Goal: Task Accomplishment & Management: Manage account settings

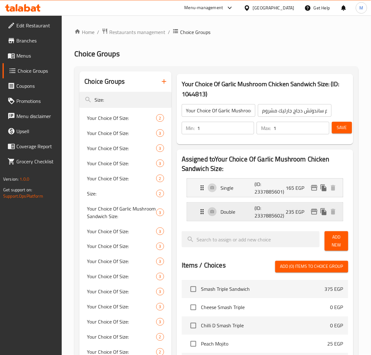
click at [313, 210] on icon "edit" at bounding box center [314, 212] width 6 height 6
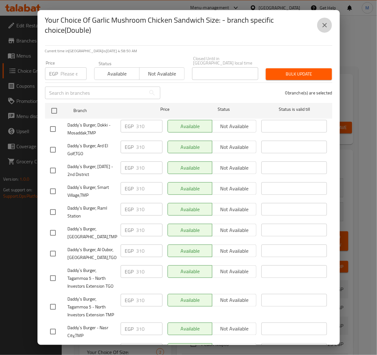
click at [325, 25] on icon "close" at bounding box center [324, 25] width 4 height 4
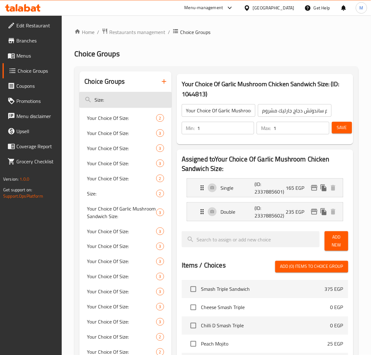
click at [139, 98] on input "Size:" at bounding box center [125, 100] width 92 height 16
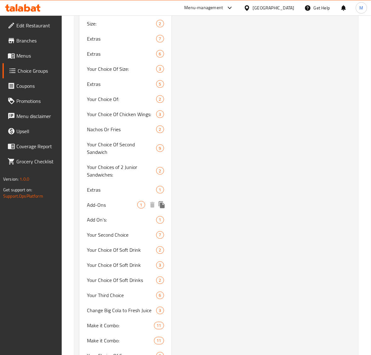
scroll to position [1483, 0]
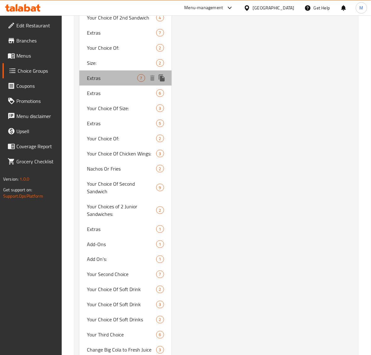
click at [99, 74] on span "Extras" at bounding box center [112, 78] width 50 height 8
type input "Extras"
type input "الإضافات"
type input "0"
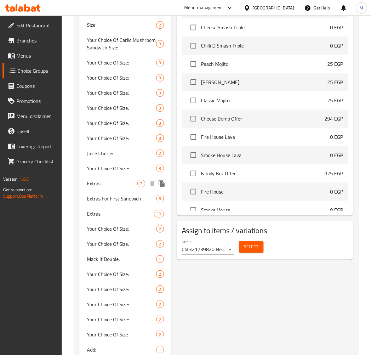
scroll to position [381, 0]
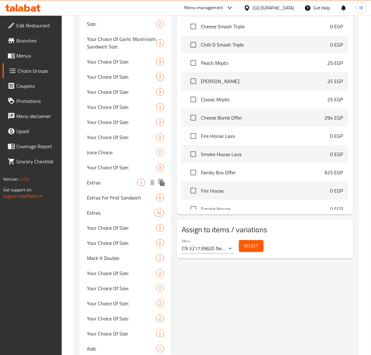
click at [123, 186] on div "Extras 7" at bounding box center [125, 182] width 92 height 15
type input "6"
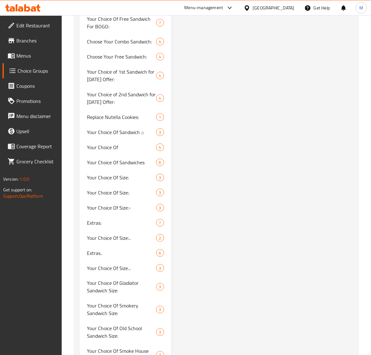
scroll to position [985, 0]
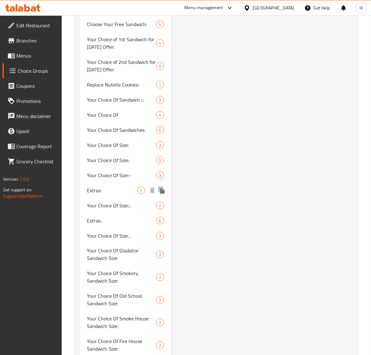
click at [119, 187] on span "Extras:" at bounding box center [112, 191] width 50 height 8
type input "Extras:"
type input "الإضافات:"
type input "0"
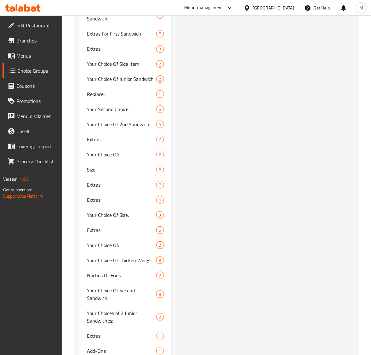
scroll to position [1368, 0]
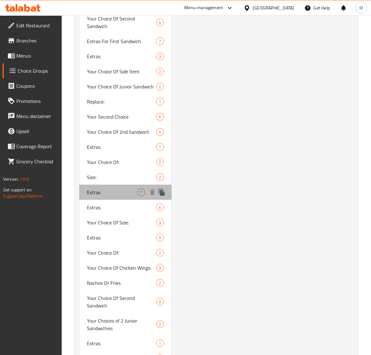
click at [130, 189] on span "Extras" at bounding box center [112, 193] width 50 height 8
type input "Extras"
type input "الإضافات"
type input "7"
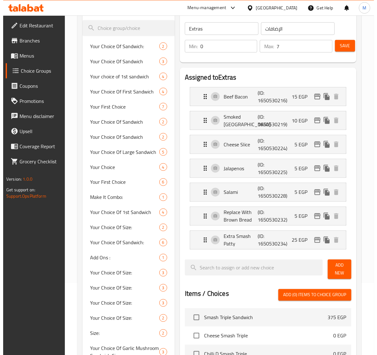
scroll to position [74, 0]
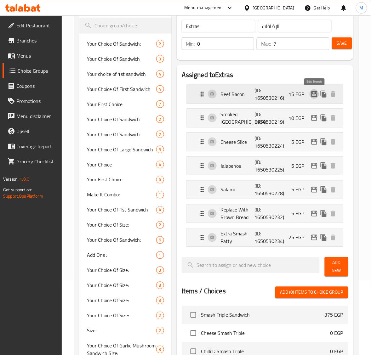
click at [316, 93] on icon "edit" at bounding box center [314, 94] width 6 height 6
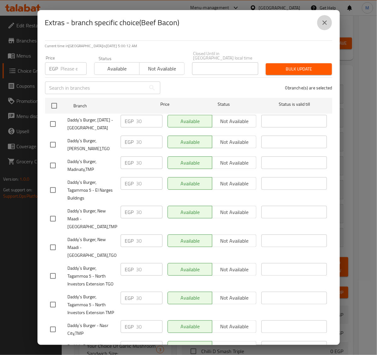
click at [326, 24] on icon "close" at bounding box center [324, 22] width 4 height 4
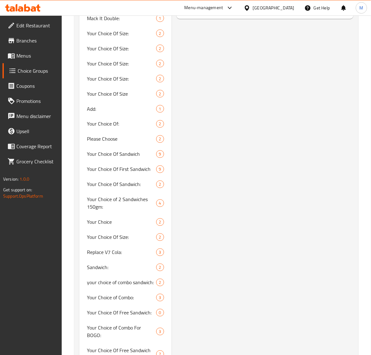
scroll to position [74, 0]
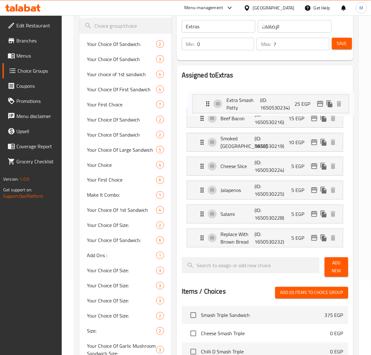
drag, startPoint x: 203, startPoint y: 234, endPoint x: 209, endPoint y: 98, distance: 136.4
click at [209, 98] on nav "Beef Bacon (ID: 1650530216) 15 EGP Name (En) Beef Bacon Name (En) Name (Ar) بيك…" at bounding box center [265, 166] width 166 height 172
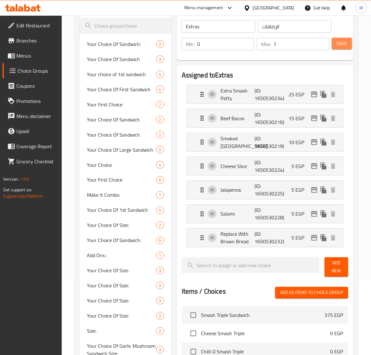
click at [344, 47] on span "Save" at bounding box center [342, 44] width 10 height 8
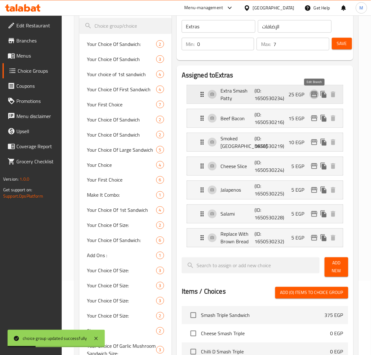
click at [312, 95] on icon "edit" at bounding box center [314, 95] width 6 height 6
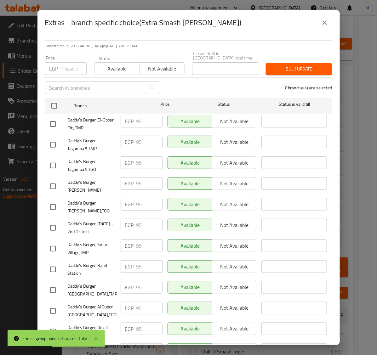
click at [321, 25] on icon "close" at bounding box center [325, 23] width 8 height 8
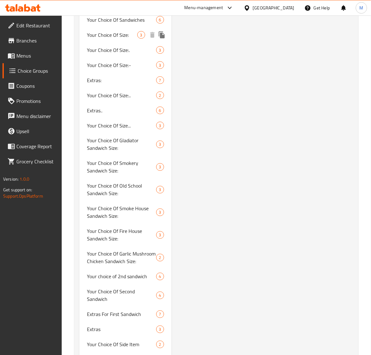
scroll to position [1252, 0]
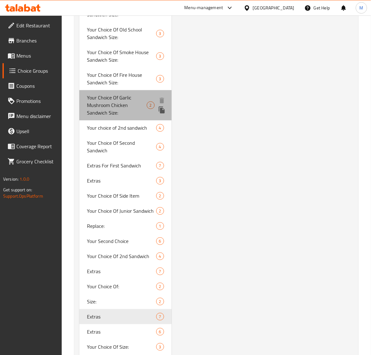
click at [126, 94] on span "Your Choice Of Garlic Mushroom Chicken Sandwich Size:" at bounding box center [116, 105] width 59 height 23
type input "Your Choice Of Garlic Mushroom Chicken Sandwich Size:"
type input "إختيارك من حجم ساندوتش دجاج جارليك مشروم:"
type input "1"
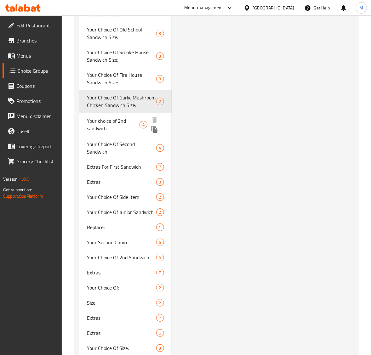
click at [154, 126] on icon "duplicate" at bounding box center [154, 129] width 6 height 7
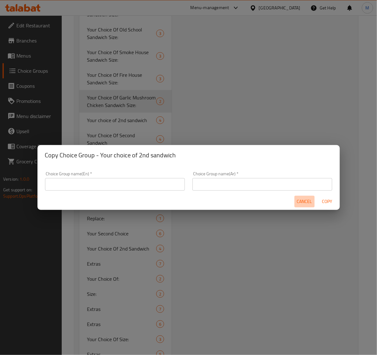
click at [302, 202] on span "Cancel" at bounding box center [304, 202] width 15 height 8
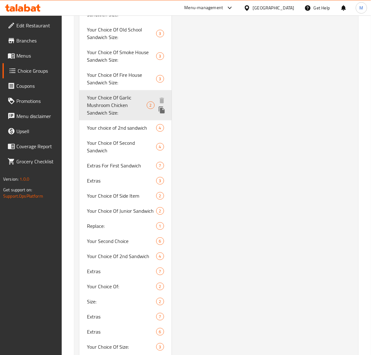
click at [127, 94] on span "Your Choice Of Garlic Mushroom Chicken Sandwich Size:" at bounding box center [116, 105] width 59 height 23
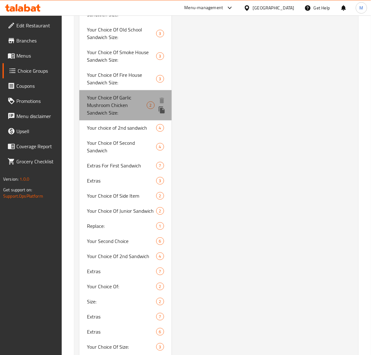
click at [128, 95] on span "Your Choice Of Garlic Mushroom Chicken Sandwich Size:" at bounding box center [116, 105] width 59 height 23
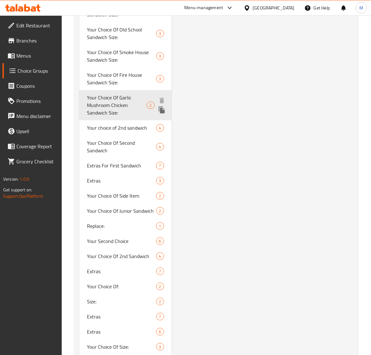
click at [162, 106] on icon "duplicate" at bounding box center [162, 109] width 6 height 7
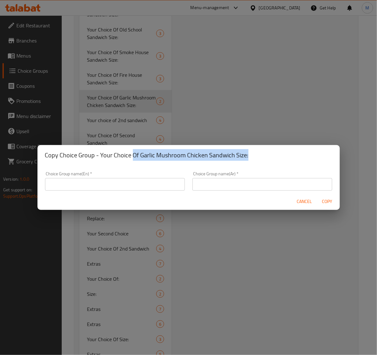
drag, startPoint x: 253, startPoint y: 156, endPoint x: 133, endPoint y: 149, distance: 120.7
click at [133, 150] on h2 "Copy Choice Group - Your Choice Of Garlic Mushroom Chicken Sandwich Size:" at bounding box center [188, 155] width 287 height 10
click at [142, 163] on div "Copy Choice Group - Your Choice Of Garlic Mushroom Chicken Sandwich Size:" at bounding box center [188, 155] width 302 height 20
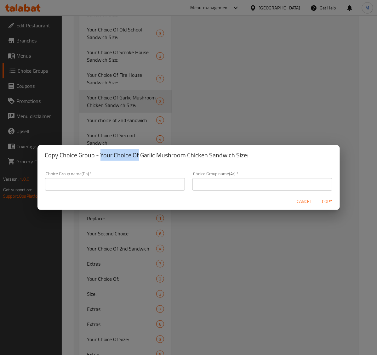
drag, startPoint x: 138, startPoint y: 155, endPoint x: 101, endPoint y: 155, distance: 37.1
click at [101, 155] on h2 "Copy Choice Group - Your Choice Of Garlic Mushroom Chicken Sandwich Size:" at bounding box center [188, 155] width 287 height 10
copy h2 "Your Choice Of"
click at [104, 183] on input "text" at bounding box center [115, 184] width 140 height 13
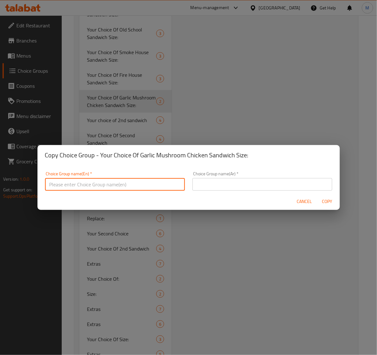
paste input "Your Choice Of"
paste input "Firebird Chicken Sandwich"
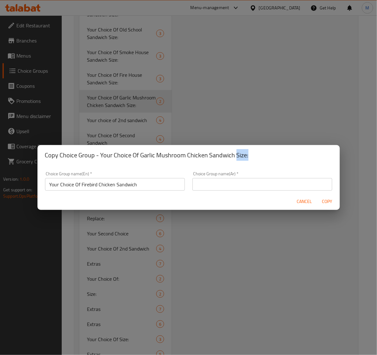
drag, startPoint x: 246, startPoint y: 155, endPoint x: 235, endPoint y: 156, distance: 11.4
click at [235, 155] on h2 "Copy Choice Group - Your Choice Of Garlic Mushroom Chicken Sandwich Size:" at bounding box center [188, 155] width 287 height 10
copy h2 "Size:"
click at [151, 184] on input "Your Choice Of Firebird Chicken Sandwich" at bounding box center [115, 184] width 140 height 13
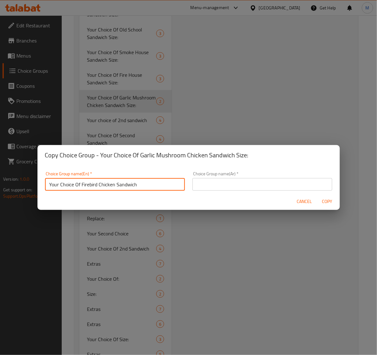
paste input "Size:"
type input "Your Choice Of Firebird Chicken Sandwich Size:"
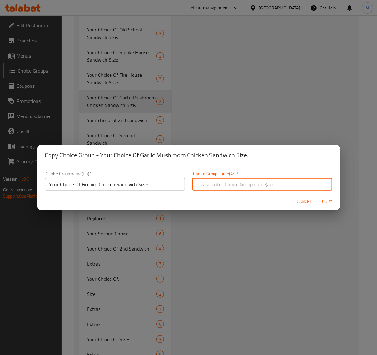
click at [217, 183] on input "text" at bounding box center [262, 184] width 140 height 13
paste input "ساندوتش دجاج فاير بيرد"
type input "إختيارك من حجم ساندوتش دجاج فاير بيرد:"
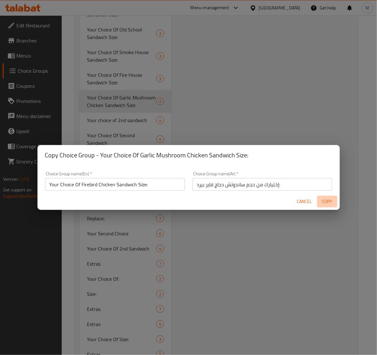
click at [324, 201] on span "Copy" at bounding box center [326, 202] width 15 height 8
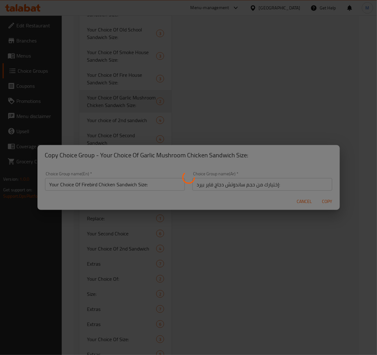
type input "Your Choice Of Firebird Chicken Sandwich Size:"
type input "إختيارك من حجم ساندوتش دجاج فاير بيرد:"
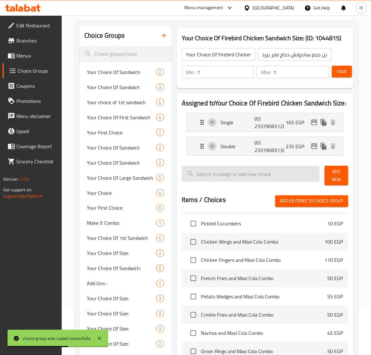
scroll to position [32, 0]
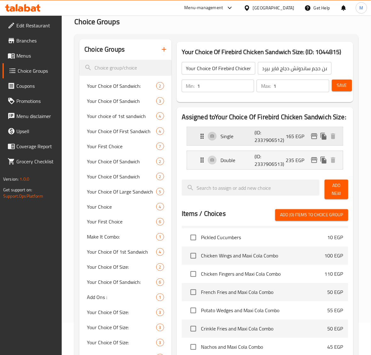
click at [312, 136] on icon "edit" at bounding box center [314, 136] width 8 height 8
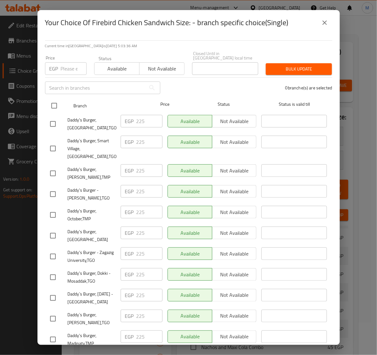
click at [57, 102] on input "checkbox" at bounding box center [54, 105] width 13 height 13
checkbox input "true"
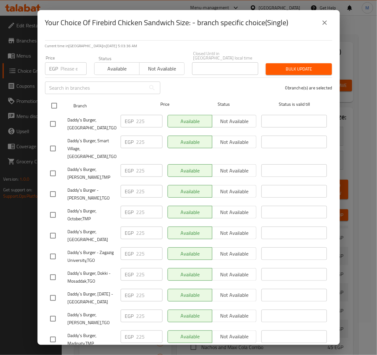
checkbox input "true"
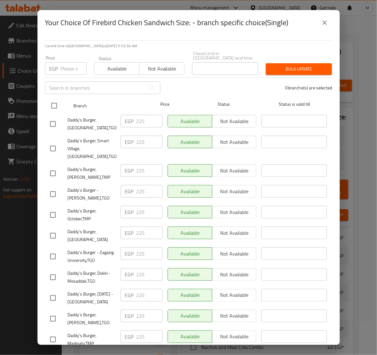
checkbox input "true"
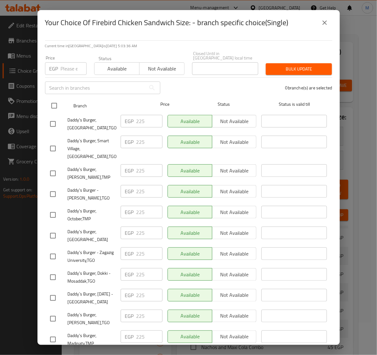
checkbox input "true"
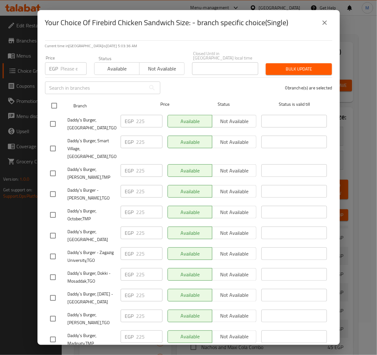
checkbox input "true"
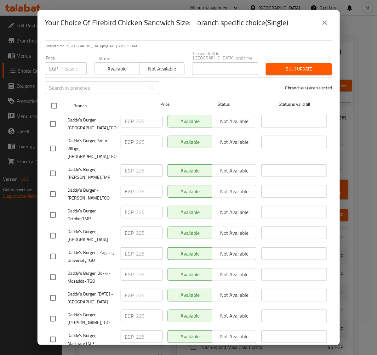
checkbox input "true"
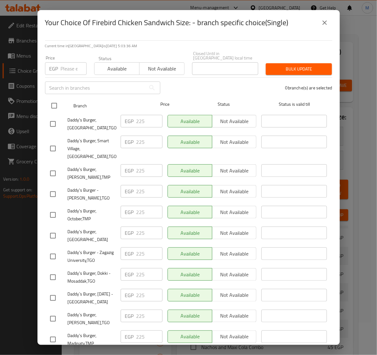
checkbox input "true"
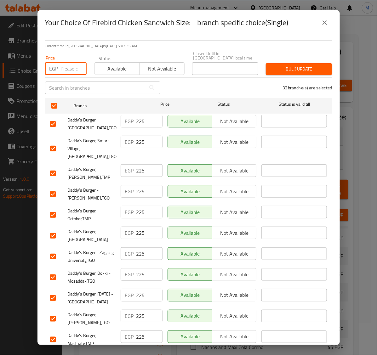
click at [69, 67] on input "number" at bounding box center [74, 68] width 26 height 13
paste input "155"
type input "155"
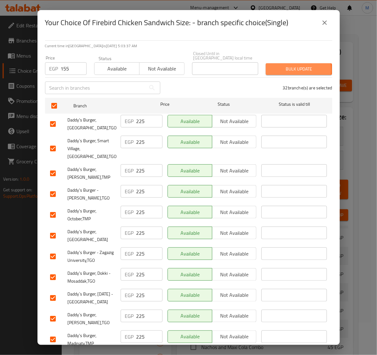
click at [273, 65] on span "Bulk update" at bounding box center [299, 69] width 56 height 8
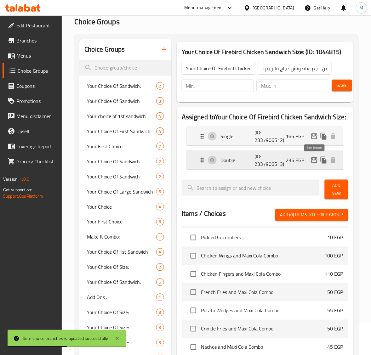
click at [313, 161] on icon "edit" at bounding box center [314, 160] width 6 height 6
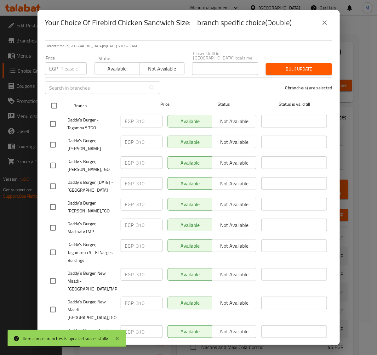
click at [54, 100] on input "checkbox" at bounding box center [54, 105] width 13 height 13
checkbox input "true"
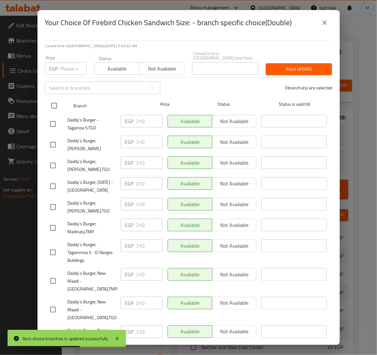
checkbox input "true"
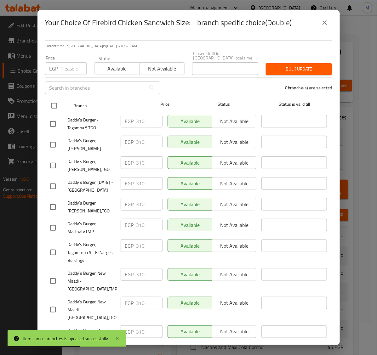
checkbox input "true"
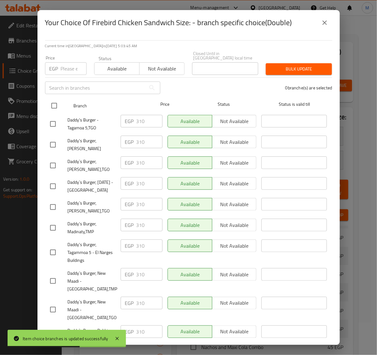
checkbox input "true"
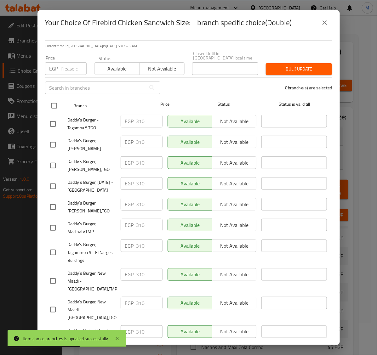
checkbox input "true"
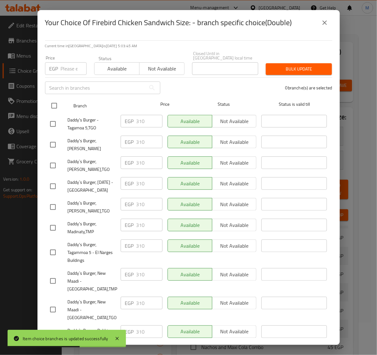
checkbox input "true"
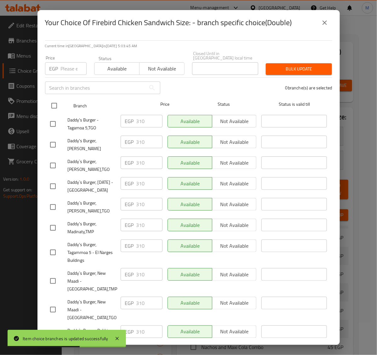
checkbox input "true"
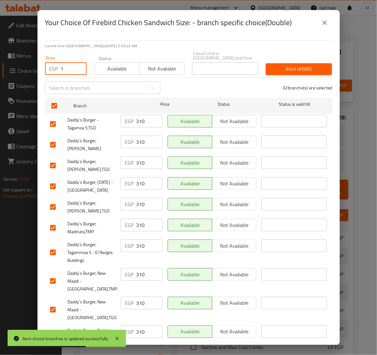
click at [76, 62] on input "1" at bounding box center [74, 68] width 26 height 13
paste input "240"
paste input "number"
type input "240"
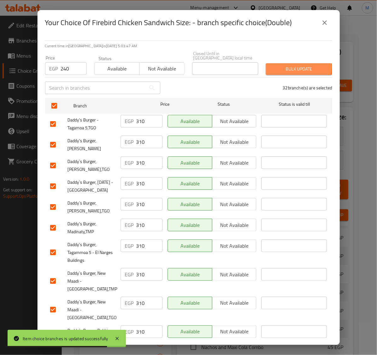
click at [285, 65] on span "Bulk update" at bounding box center [299, 69] width 56 height 8
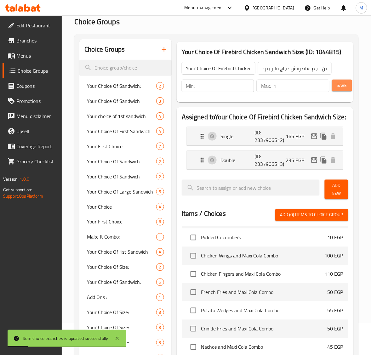
click at [341, 84] on span "Save" at bounding box center [342, 86] width 10 height 8
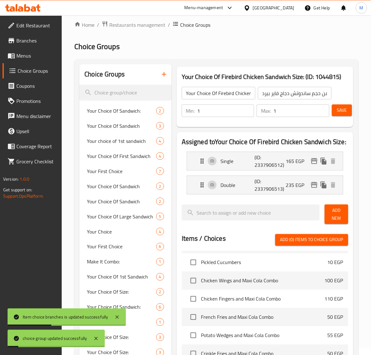
scroll to position [0, 0]
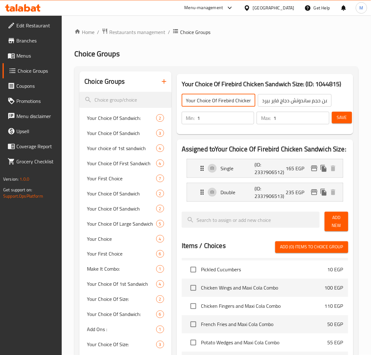
click at [228, 98] on input "Your Choice Of Firebird Chicken Sandwich Size:" at bounding box center [219, 100] width 74 height 13
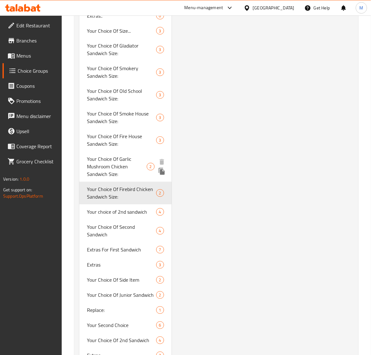
scroll to position [1190, 0]
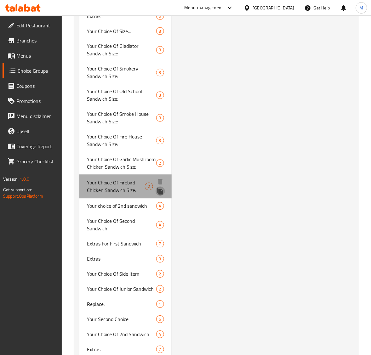
click at [160, 188] on icon "duplicate" at bounding box center [160, 191] width 6 height 7
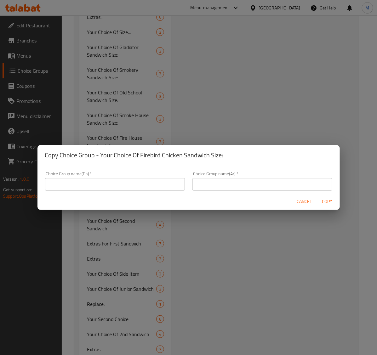
click at [136, 184] on input "text" at bounding box center [115, 184] width 140 height 13
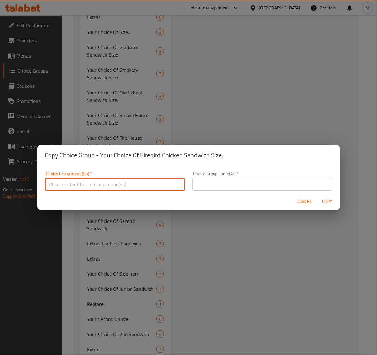
paste input "Hot Buttered Chicken"
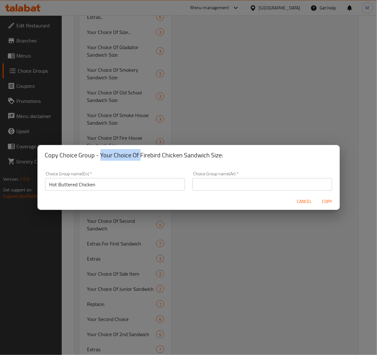
drag, startPoint x: 138, startPoint y: 155, endPoint x: 99, endPoint y: 155, distance: 39.3
click at [99, 155] on h2 "Copy Choice Group - Your Choice Of Firebird Chicken Sandwich Size:" at bounding box center [188, 155] width 287 height 10
copy h2 "Your Choice Of"
click at [49, 186] on input "Hot Buttered Chicken" at bounding box center [115, 184] width 140 height 13
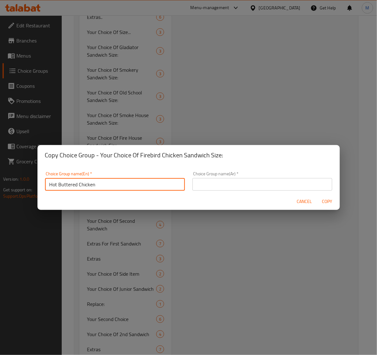
paste input "Your Choice Of"
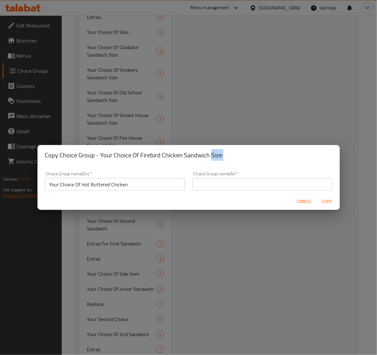
drag, startPoint x: 222, startPoint y: 154, endPoint x: 210, endPoint y: 154, distance: 12.3
click at [210, 154] on h2 "Copy Choice Group - Your Choice Of Firebird Chicken Sandwich Size:" at bounding box center [188, 155] width 287 height 10
copy h2 "Size:"
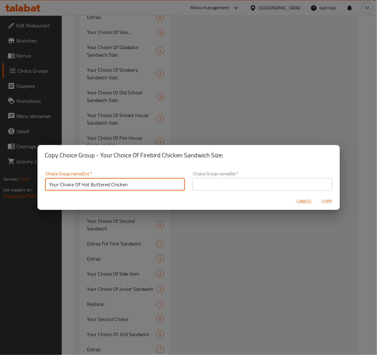
click at [151, 187] on input "Your Choice Of Hot Buttered Chicken" at bounding box center [115, 184] width 140 height 13
paste input "Size:"
type input "Your Choice Of Hot Buttered Chicken Size:"
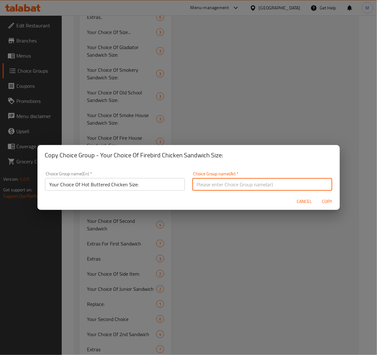
click at [225, 188] on input "text" at bounding box center [262, 184] width 140 height 13
type input "Y"
paste input "دجاج حار بالزبدة"
type input "إختيارك من حجم دجاج حار بالزبدة:"
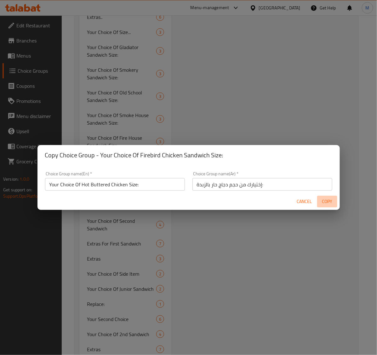
click at [323, 204] on span "Copy" at bounding box center [326, 202] width 15 height 8
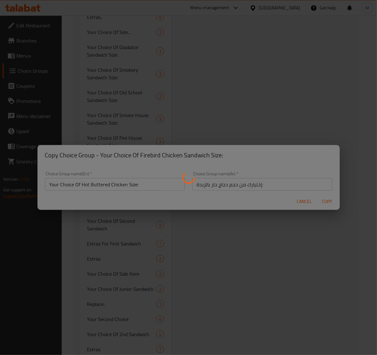
type input "Your Choice Of Hot Buttered Chicken Size:"
type input "إختيارك من حجم دجاج حار بالزبدة:"
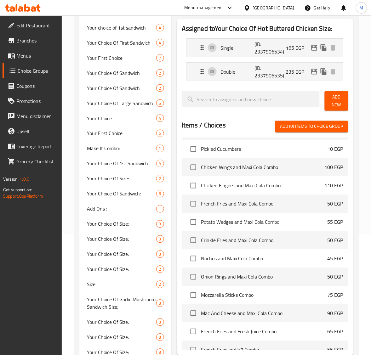
scroll to position [48, 0]
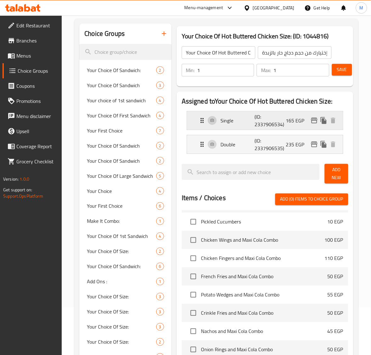
click at [315, 121] on icon "edit" at bounding box center [314, 121] width 8 height 8
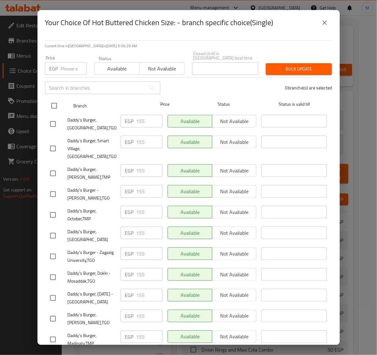
click at [58, 103] on input "checkbox" at bounding box center [54, 105] width 13 height 13
checkbox input "true"
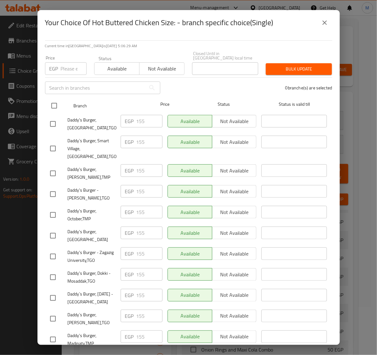
checkbox input "true"
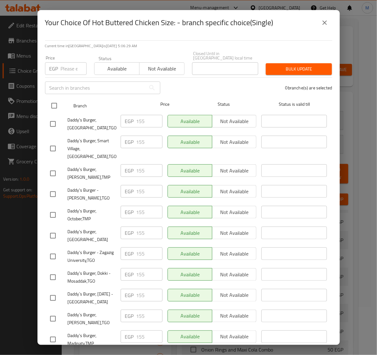
checkbox input "true"
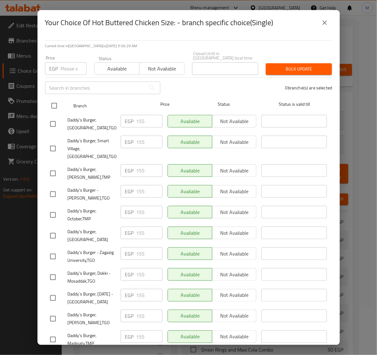
checkbox input "true"
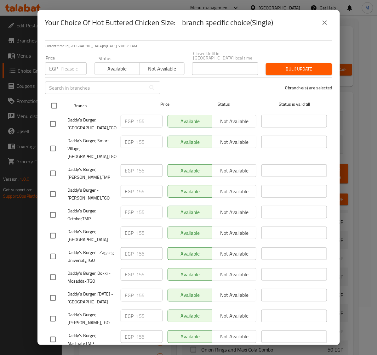
checkbox input "true"
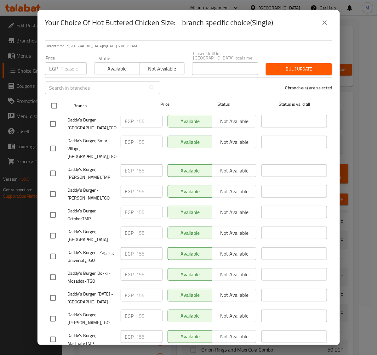
checkbox input "true"
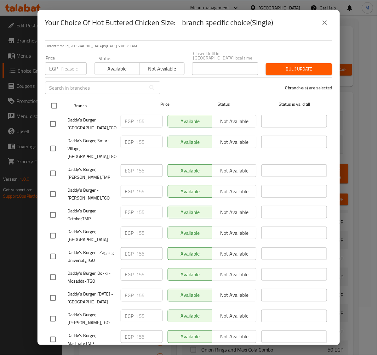
checkbox input "true"
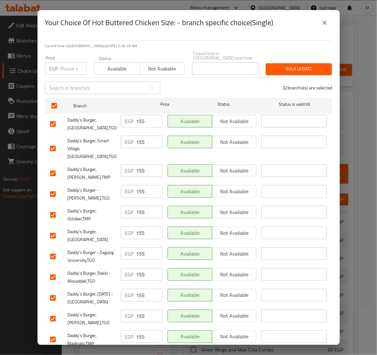
click at [70, 64] on input "number" at bounding box center [74, 68] width 26 height 13
paste input "170"
type input "170"
click at [284, 65] on span "Bulk update" at bounding box center [299, 69] width 56 height 8
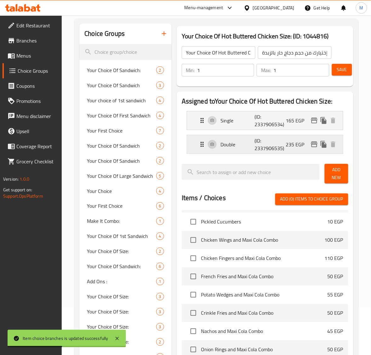
click at [317, 148] on div "235 EGP" at bounding box center [312, 144] width 52 height 9
click at [317, 148] on icon "edit" at bounding box center [314, 145] width 8 height 8
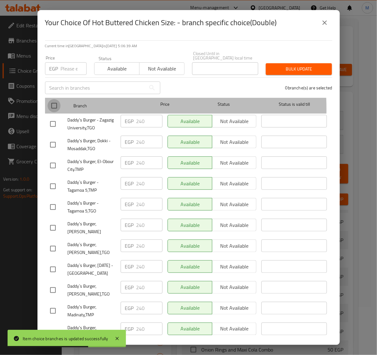
drag, startPoint x: 54, startPoint y: 104, endPoint x: 62, endPoint y: 76, distance: 29.4
click at [54, 104] on input "checkbox" at bounding box center [54, 105] width 13 height 13
checkbox input "true"
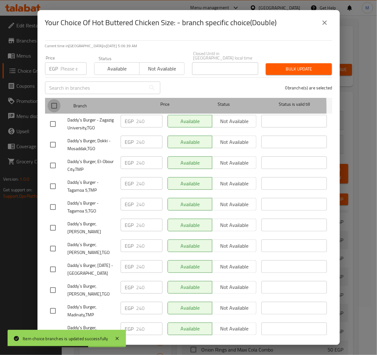
checkbox input "true"
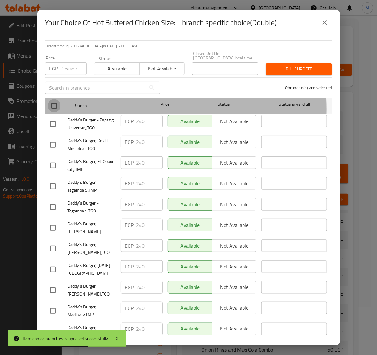
checkbox input "true"
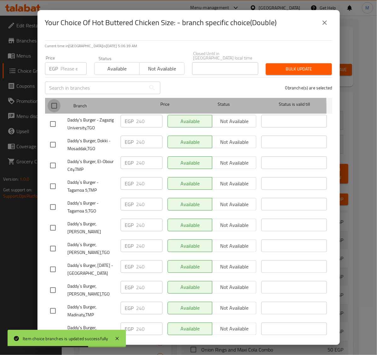
checkbox input "true"
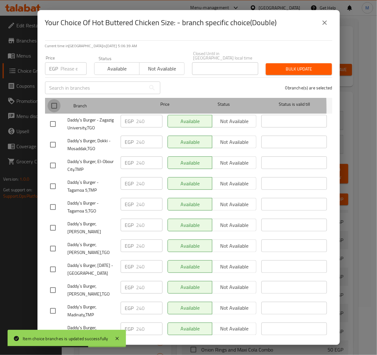
checkbox input "true"
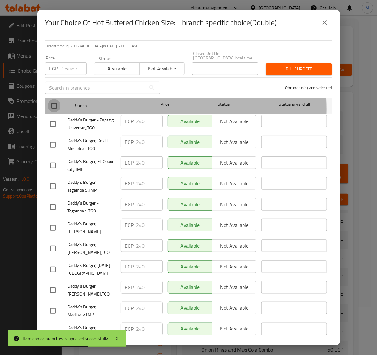
checkbox input "true"
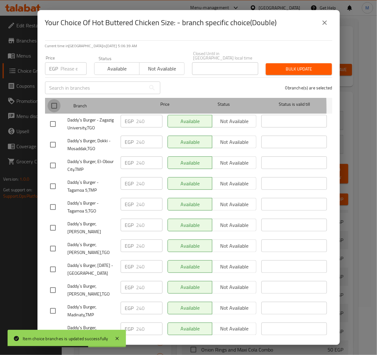
checkbox input "true"
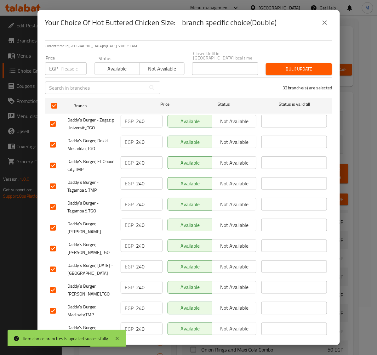
click at [65, 65] on input "number" at bounding box center [74, 68] width 26 height 13
paste input "255"
type input "255"
click at [302, 65] on span "Bulk update" at bounding box center [299, 69] width 56 height 8
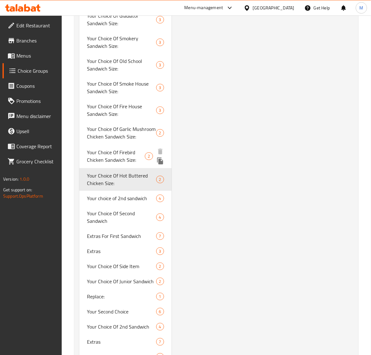
scroll to position [1219, 0]
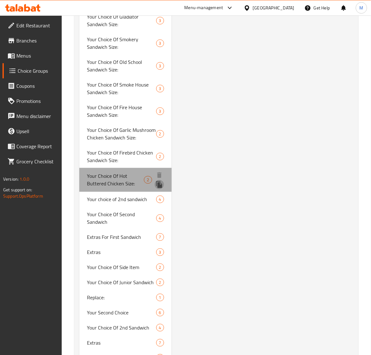
click at [157, 181] on icon "duplicate" at bounding box center [159, 184] width 6 height 7
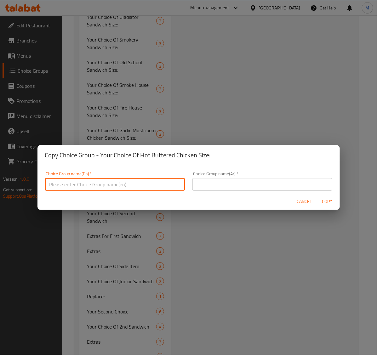
click at [154, 183] on input "text" at bounding box center [115, 184] width 140 height 13
paste input "Fight Club Chicken Sandwich"
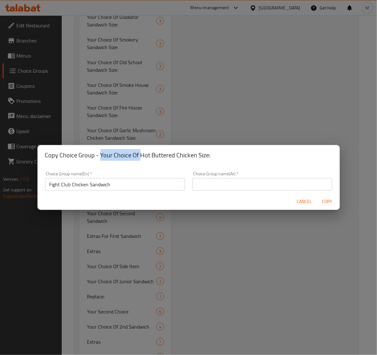
drag, startPoint x: 139, startPoint y: 155, endPoint x: 101, endPoint y: 156, distance: 38.4
click at [101, 156] on h2 "Copy Choice Group - Your Choice Of Hot Buttered Chicken Size:" at bounding box center [188, 155] width 287 height 10
copy h2 "Your Choice Of"
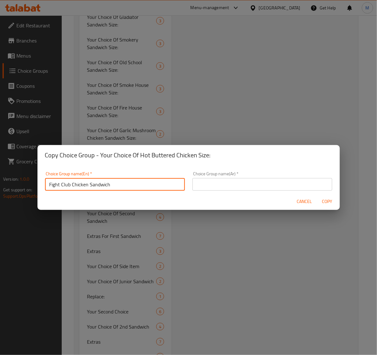
click at [47, 184] on input "Fight Club Chicken Sandwich" at bounding box center [115, 184] width 140 height 13
paste input "Your Choice Of"
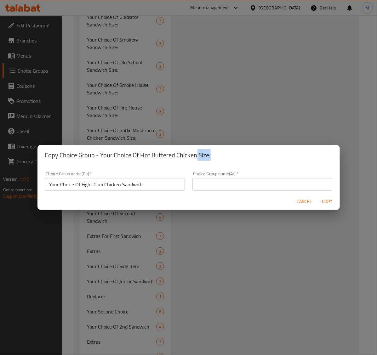
drag, startPoint x: 209, startPoint y: 155, endPoint x: 195, endPoint y: 156, distance: 13.3
click at [195, 156] on h2 "Copy Choice Group - Your Choice Of Hot Buttered Chicken Size:" at bounding box center [188, 155] width 287 height 10
copy h2 "Size:"
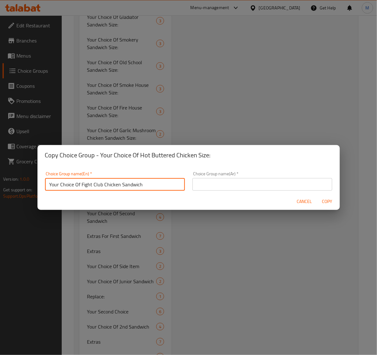
click at [150, 185] on input "Your Choice Of Fight Club Chicken Sandwich" at bounding box center [115, 184] width 140 height 13
paste input "Size:"
type input "Your Choice Of Fight Club Chicken Sandwich Size:"
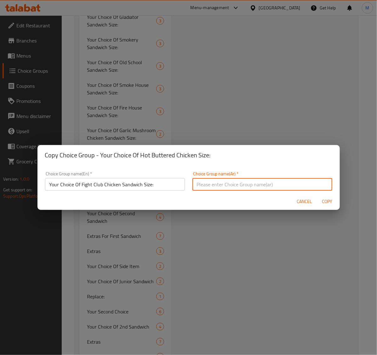
click at [221, 180] on input "text" at bounding box center [262, 184] width 140 height 13
paste input "ساندوتش دجاج فايت كلوب"
type input "إختيارك من حجم ساندوتش دجاج فايت كلوب:"
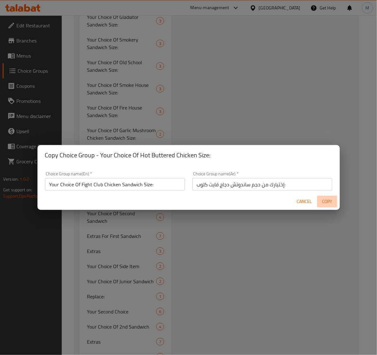
click at [324, 205] on span "Copy" at bounding box center [326, 202] width 15 height 8
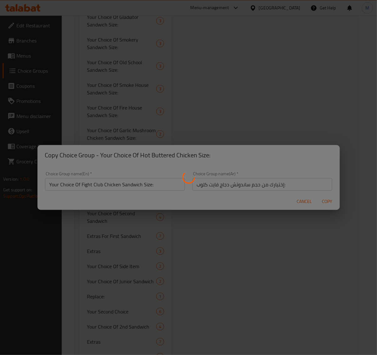
type input "Your Choice Of Fight Club Chicken Sandwich Size:"
type input "إختيارك من حجم ساندوتش دجاج فايت كلوب:"
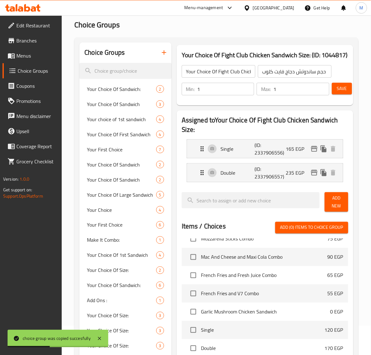
scroll to position [0, 0]
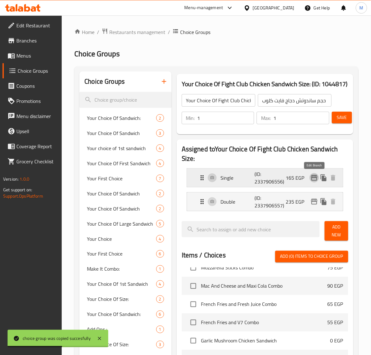
click at [315, 180] on icon "edit" at bounding box center [314, 178] width 8 height 8
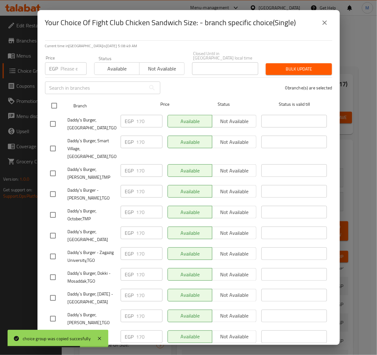
drag, startPoint x: 56, startPoint y: 104, endPoint x: 60, endPoint y: 85, distance: 19.4
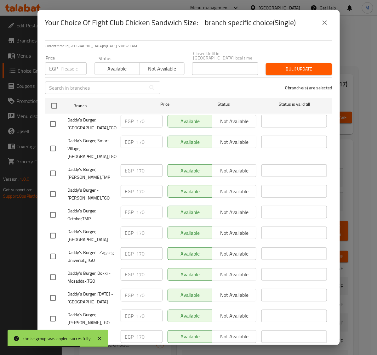
click at [56, 103] on input "checkbox" at bounding box center [54, 105] width 13 height 13
checkbox input "true"
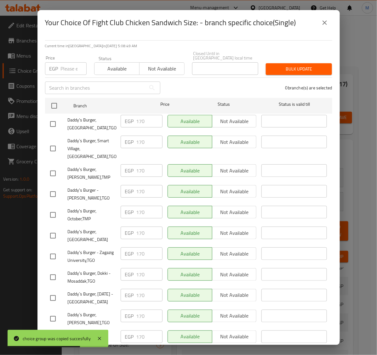
checkbox input "true"
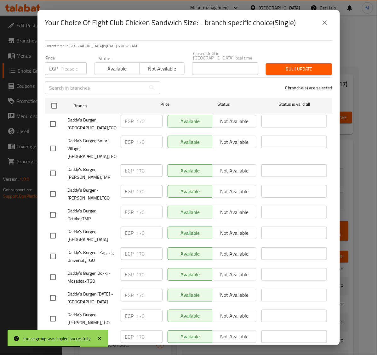
checkbox input "true"
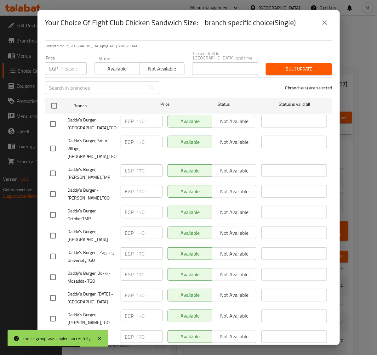
checkbox input "true"
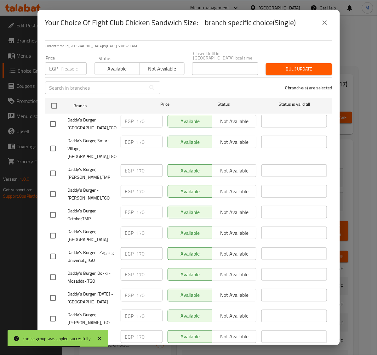
checkbox input "true"
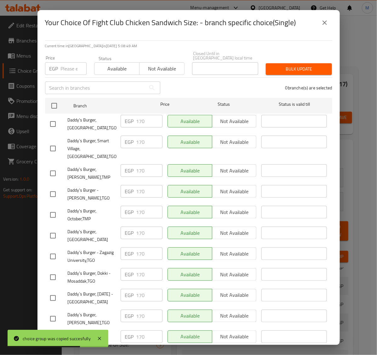
checkbox input "true"
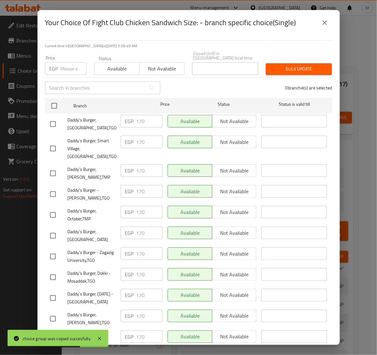
checkbox input "true"
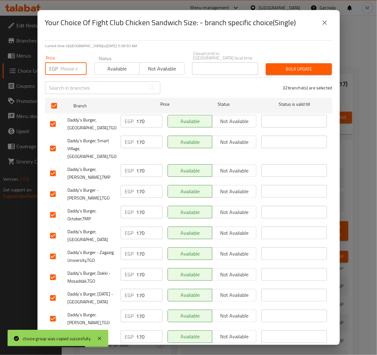
click at [62, 70] on input "number" at bounding box center [74, 68] width 26 height 13
paste input "165"
type input "165"
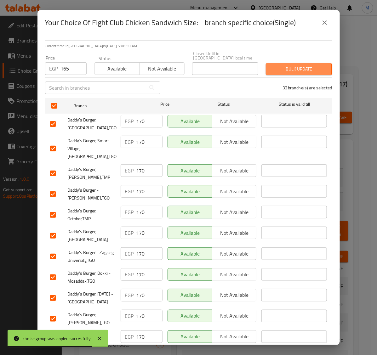
click at [273, 65] on span "Bulk update" at bounding box center [299, 69] width 56 height 8
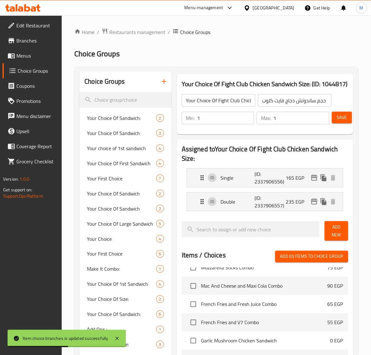
click at [348, 191] on li "Double (ID: 2337906557) 235 EGP Name (En) Double Name (En) Name (Ar) دوبل Name …" at bounding box center [265, 202] width 166 height 24
click at [312, 201] on icon "edit" at bounding box center [314, 202] width 8 height 8
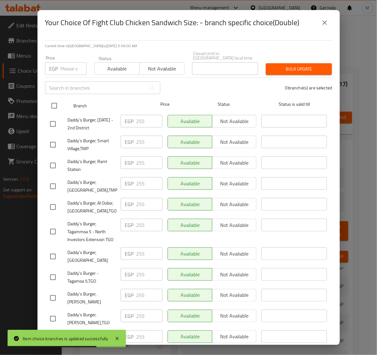
click at [58, 104] on input "checkbox" at bounding box center [54, 105] width 13 height 13
checkbox input "true"
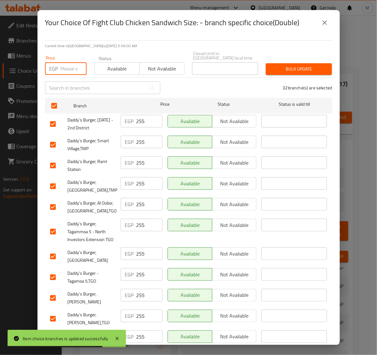
click at [66, 66] on input "number" at bounding box center [74, 68] width 26 height 13
paste input "250"
click at [304, 65] on span "Bulk update" at bounding box center [299, 69] width 56 height 8
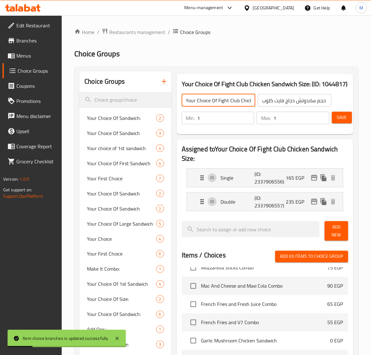
click at [217, 98] on input "Your Choice Of Fight Club Chicken Sandwich Size:" at bounding box center [219, 100] width 74 height 13
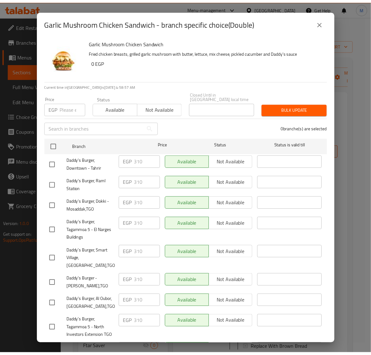
scroll to position [39, 0]
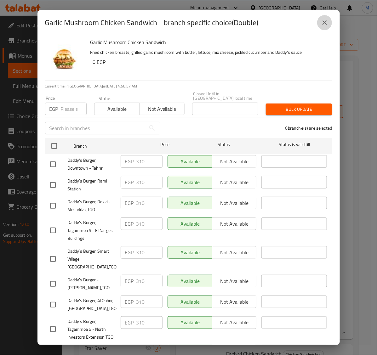
click at [324, 25] on icon "close" at bounding box center [325, 23] width 8 height 8
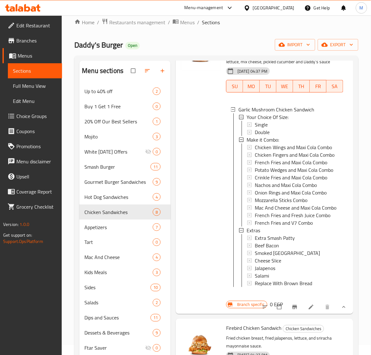
scroll to position [79, 0]
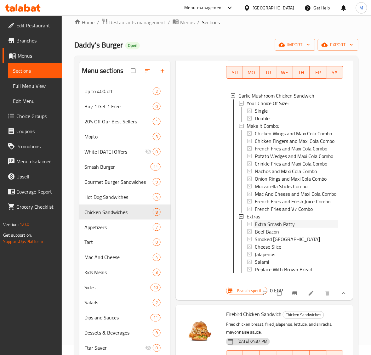
click at [292, 228] on span "Extra Smash Patty" at bounding box center [275, 224] width 40 height 8
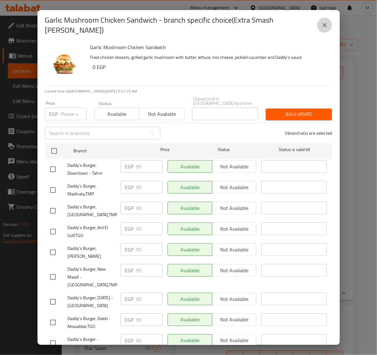
click at [326, 23] on icon "close" at bounding box center [325, 25] width 8 height 8
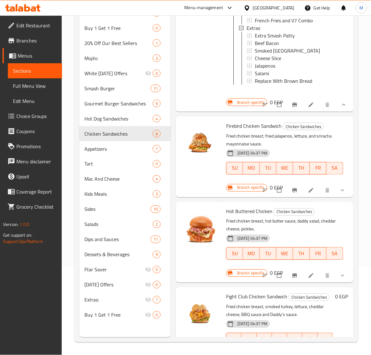
scroll to position [197, 0]
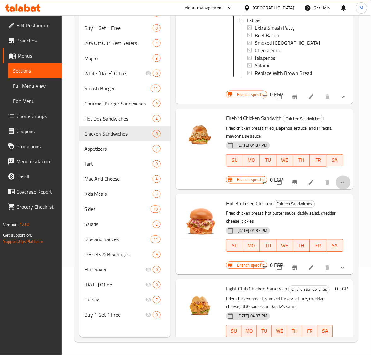
click at [340, 186] on span "show more" at bounding box center [343, 182] width 8 height 6
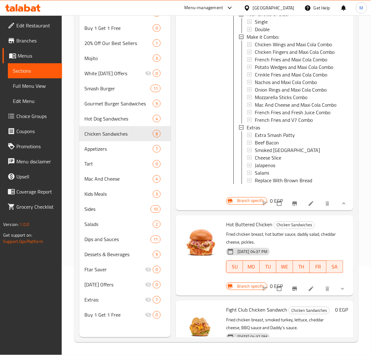
scroll to position [354, 0]
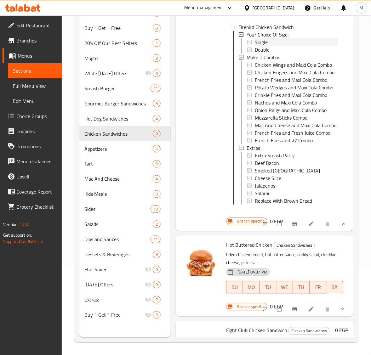
click at [274, 46] on div "Single" at bounding box center [296, 42] width 83 height 8
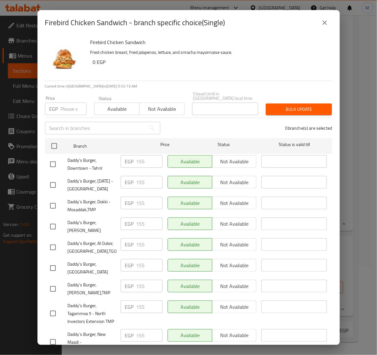
click at [322, 25] on icon "close" at bounding box center [325, 23] width 8 height 8
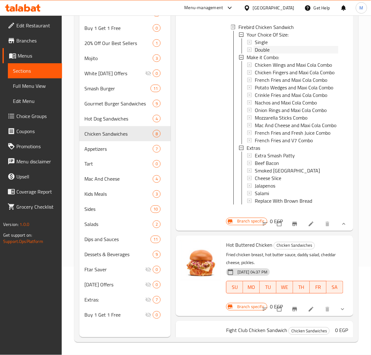
click at [261, 54] on span "Double" at bounding box center [262, 50] width 15 height 8
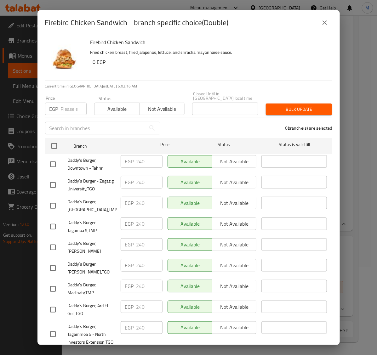
click at [320, 25] on button "close" at bounding box center [324, 22] width 15 height 15
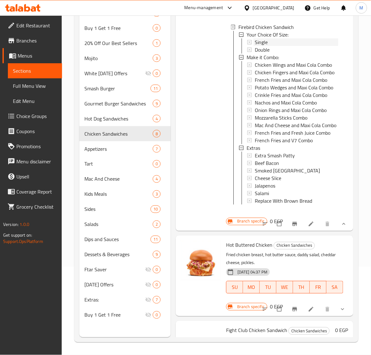
click at [268, 46] on div "Single" at bounding box center [296, 42] width 83 height 8
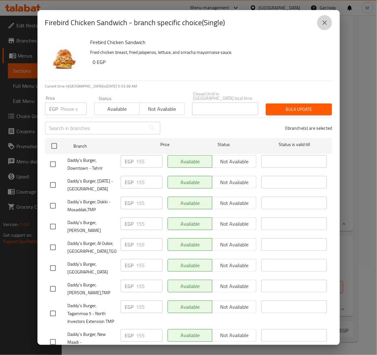
click at [325, 24] on icon "close" at bounding box center [324, 22] width 4 height 4
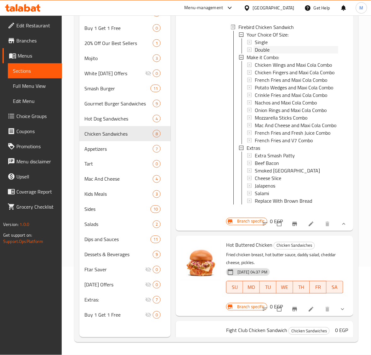
click at [268, 54] on span "Double" at bounding box center [262, 50] width 15 height 8
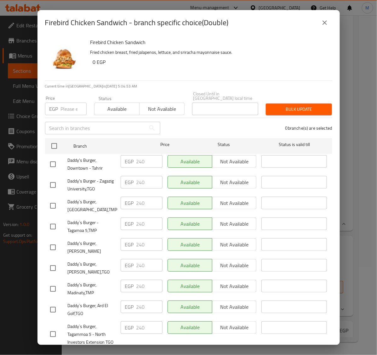
click at [321, 23] on icon "close" at bounding box center [325, 23] width 8 height 8
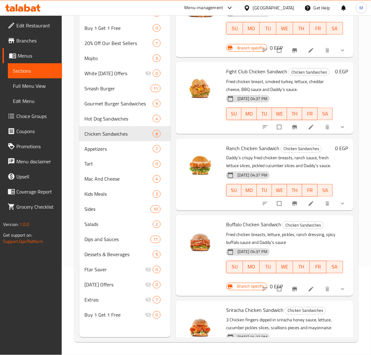
scroll to position [629, 0]
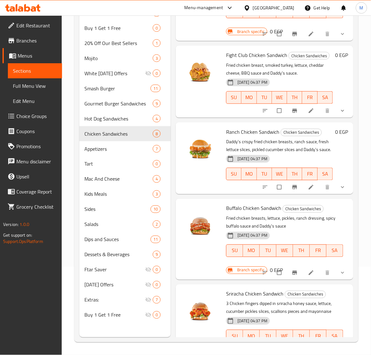
click at [339, 37] on icon "show more" at bounding box center [342, 34] width 6 height 6
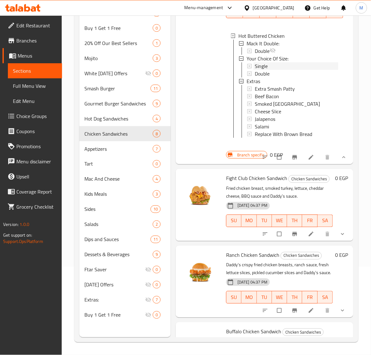
click at [284, 70] on div "Single" at bounding box center [296, 66] width 83 height 8
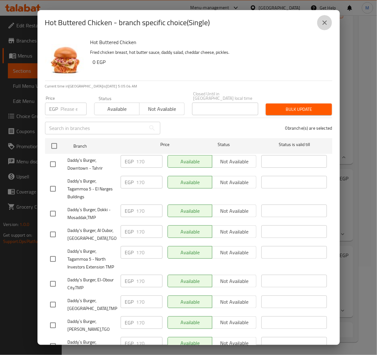
drag, startPoint x: 323, startPoint y: 25, endPoint x: 321, endPoint y: 36, distance: 11.1
click at [322, 25] on icon "close" at bounding box center [325, 23] width 8 height 8
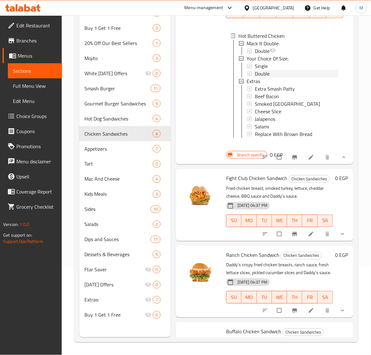
click at [268, 77] on span "Double" at bounding box center [262, 74] width 15 height 8
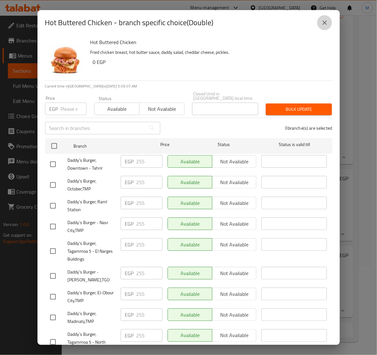
click at [327, 25] on icon "close" at bounding box center [325, 23] width 8 height 8
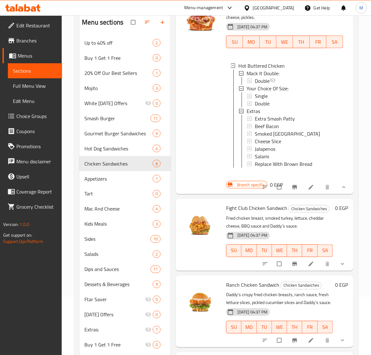
scroll to position [0, 0]
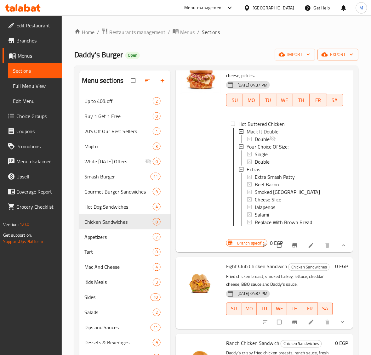
click at [339, 58] on span "export" at bounding box center [338, 55] width 31 height 8
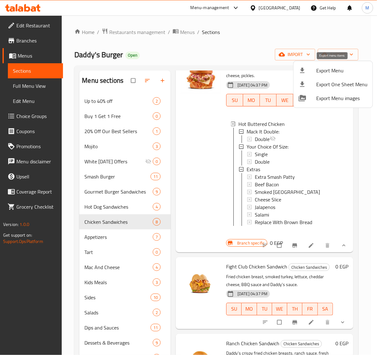
click at [330, 70] on span "Export Menu" at bounding box center [341, 71] width 51 height 8
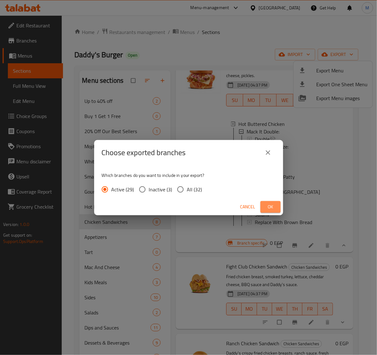
click at [268, 207] on span "Ok" at bounding box center [270, 207] width 10 height 8
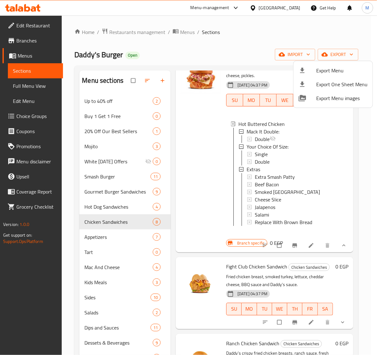
drag, startPoint x: 350, startPoint y: 236, endPoint x: 350, endPoint y: 245, distance: 8.5
click at [350, 245] on div at bounding box center [188, 177] width 377 height 355
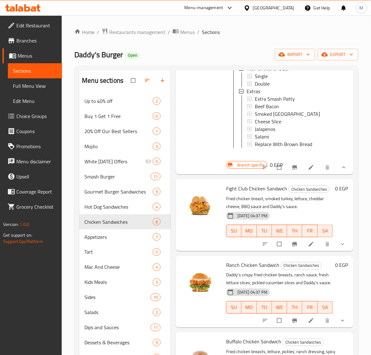
scroll to position [708, 0]
click at [274, 79] on div "Single" at bounding box center [296, 76] width 83 height 8
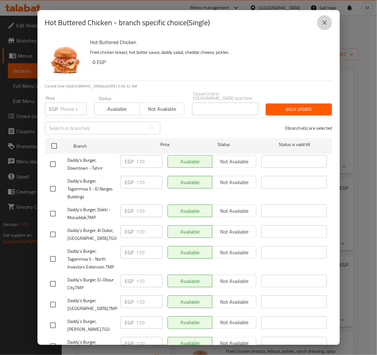
drag, startPoint x: 324, startPoint y: 23, endPoint x: 323, endPoint y: 26, distance: 3.4
click at [324, 22] on icon "close" at bounding box center [324, 22] width 4 height 4
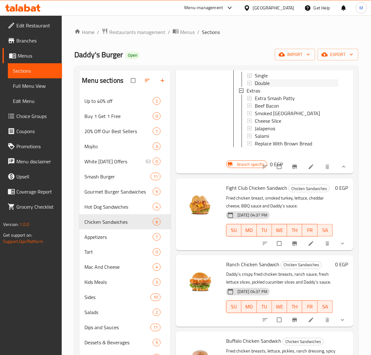
click at [264, 87] on span "Double" at bounding box center [262, 83] width 15 height 8
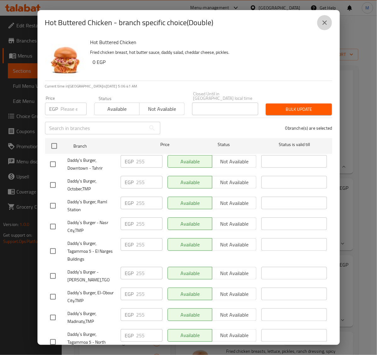
click at [325, 25] on icon "close" at bounding box center [325, 23] width 8 height 8
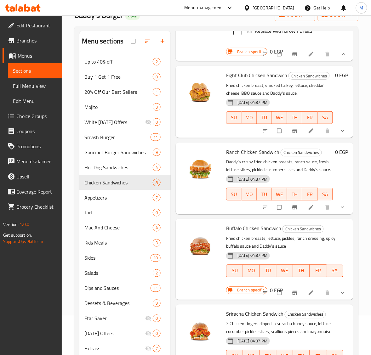
scroll to position [787, 0]
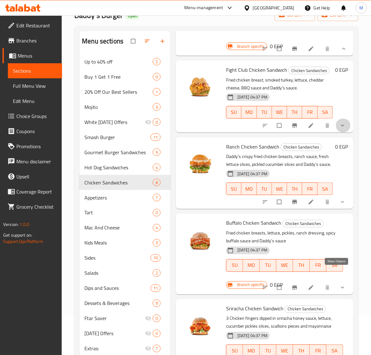
click at [339, 129] on icon "show more" at bounding box center [342, 125] width 6 height 6
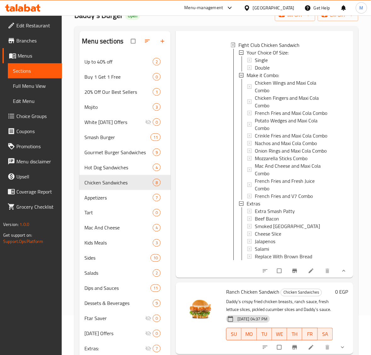
scroll to position [905, 0]
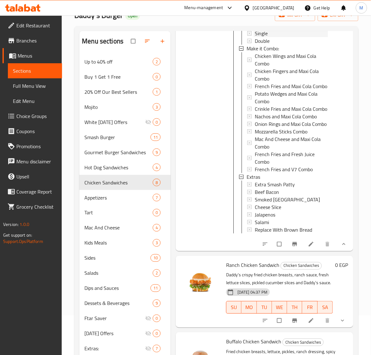
click at [271, 37] on div "Single" at bounding box center [291, 34] width 73 height 8
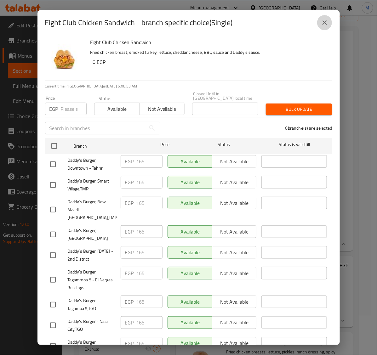
click at [323, 24] on icon "close" at bounding box center [324, 22] width 4 height 4
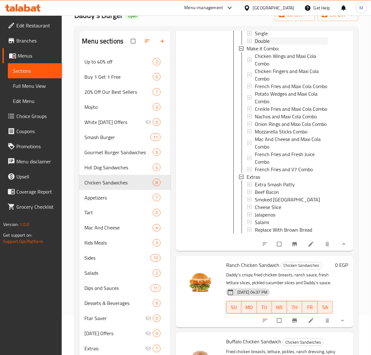
click at [268, 45] on span "Double" at bounding box center [262, 41] width 15 height 8
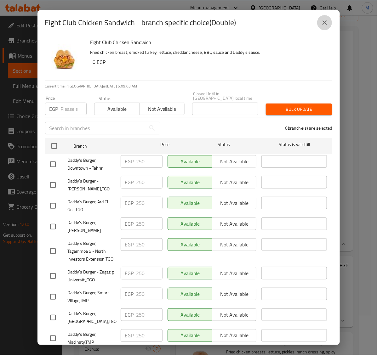
click at [323, 26] on icon "close" at bounding box center [325, 23] width 8 height 8
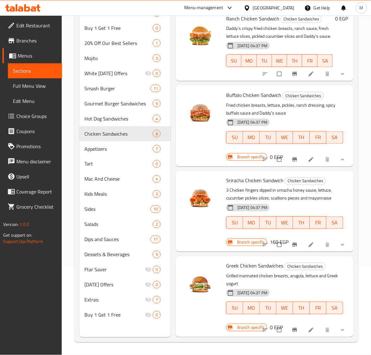
scroll to position [1180, 0]
click at [339, 77] on icon "show more" at bounding box center [342, 74] width 6 height 6
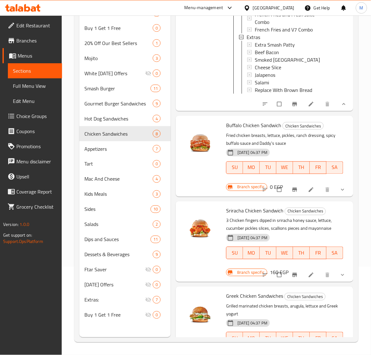
scroll to position [1298, 0]
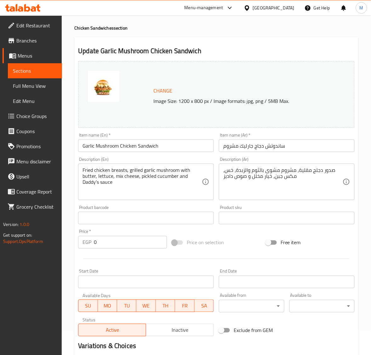
scroll to position [98, 0]
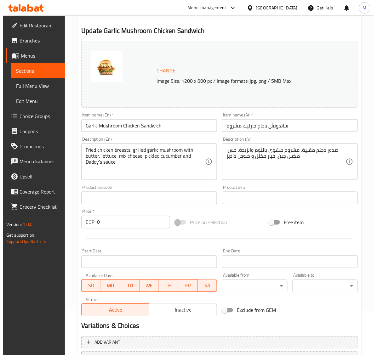
scroll to position [98, 0]
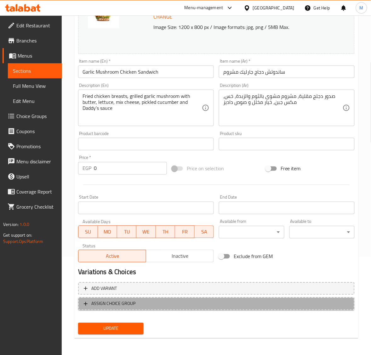
click at [143, 301] on span "ASSIGN CHOICE GROUP" at bounding box center [216, 304] width 265 height 8
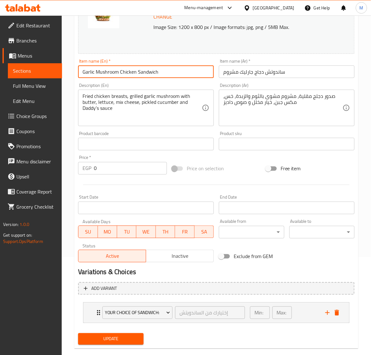
click at [162, 76] on input "Garlic Mushroom Chicken Sandwich" at bounding box center [146, 71] width 136 height 13
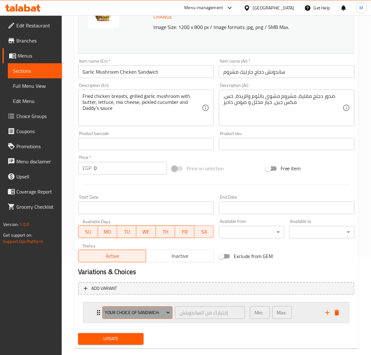
click at [129, 311] on span "Your Choice Of Sandwich:" at bounding box center [137, 313] width 65 height 8
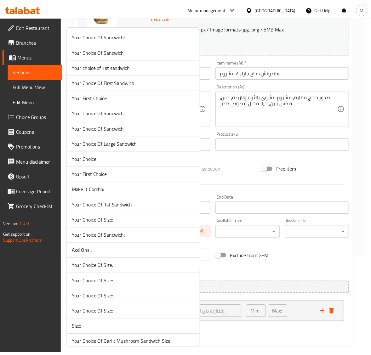
scroll to position [1024, 0]
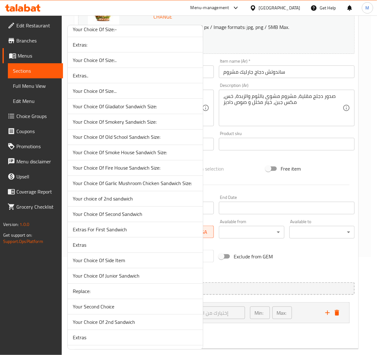
click at [152, 187] on span "Your Choice Of Garlic Mushroom Chicken Sandwich Size:" at bounding box center [135, 184] width 125 height 8
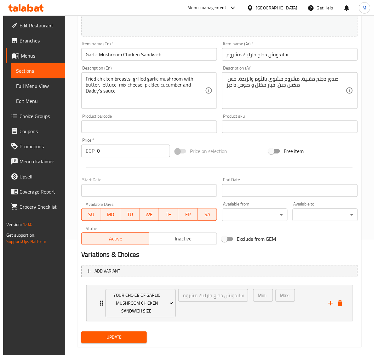
scroll to position [125, 0]
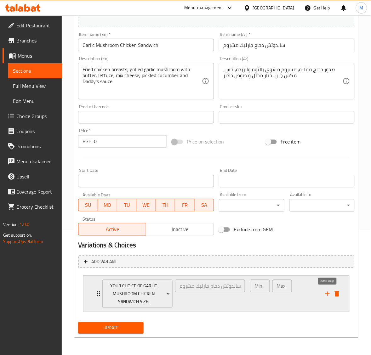
click at [326, 293] on icon "add" at bounding box center [327, 294] width 4 height 4
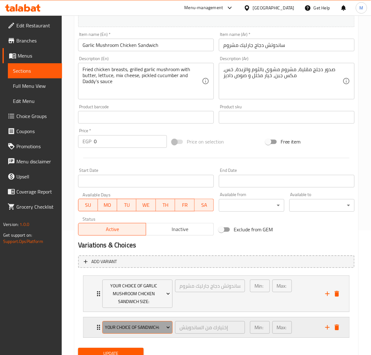
click at [142, 327] on span "Your Choice Of Sandwich:" at bounding box center [137, 328] width 65 height 8
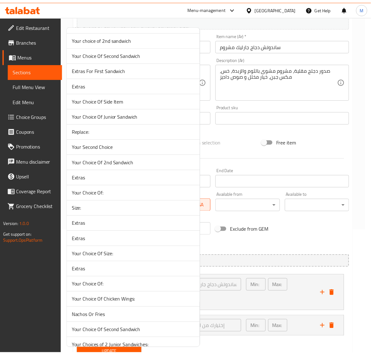
scroll to position [1201, 0]
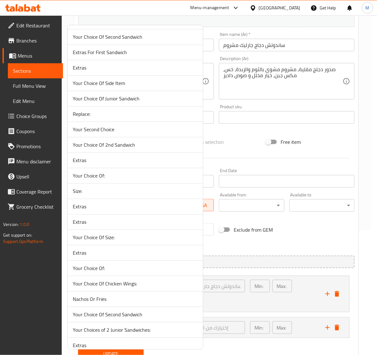
click at [87, 210] on span "Extras" at bounding box center [135, 207] width 125 height 8
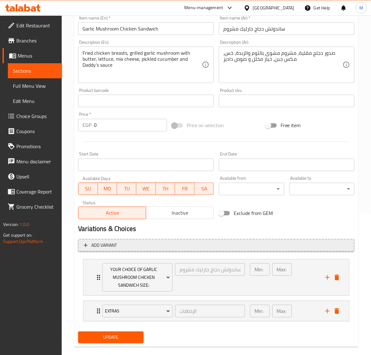
scroll to position [150, 0]
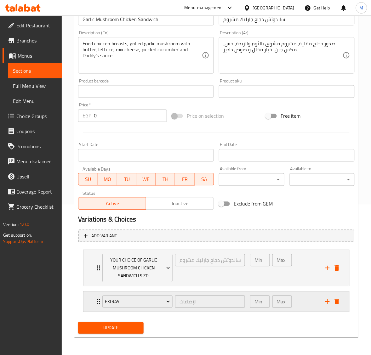
click at [297, 295] on div "Min: 0 ​ Max: 7 ​" at bounding box center [283, 302] width 75 height 20
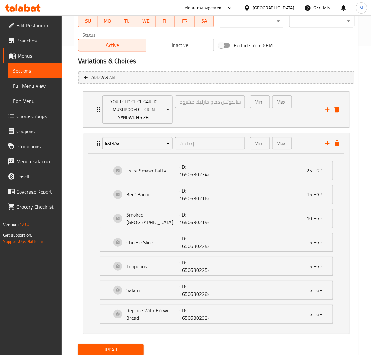
scroll to position [332, 0]
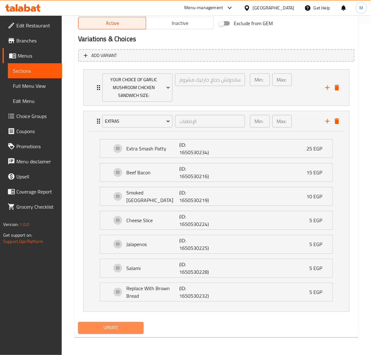
click at [130, 324] on span "Update" at bounding box center [110, 328] width 55 height 8
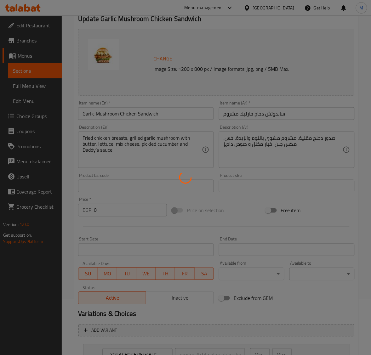
scroll to position [0, 0]
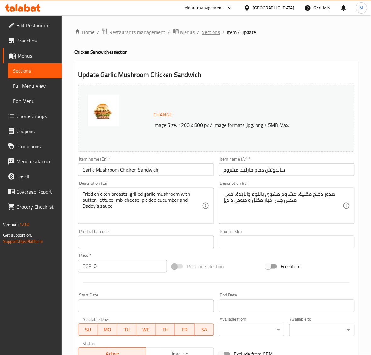
click at [213, 35] on span "Sections" at bounding box center [211, 32] width 18 height 8
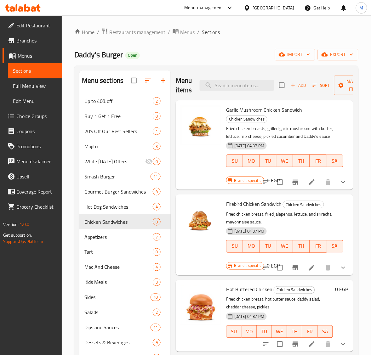
click at [308, 181] on icon at bounding box center [312, 182] width 8 height 8
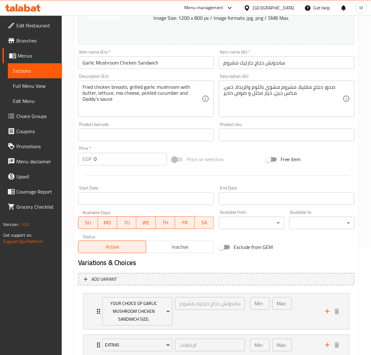
scroll to position [150, 0]
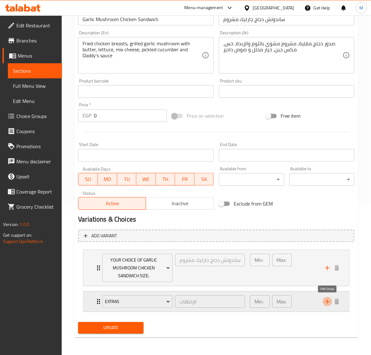
drag, startPoint x: 324, startPoint y: 300, endPoint x: 311, endPoint y: 285, distance: 20.0
click at [324, 299] on icon "add" at bounding box center [328, 302] width 8 height 8
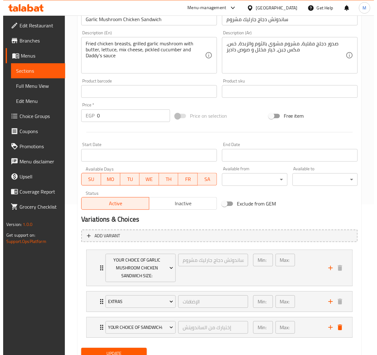
scroll to position [177, 0]
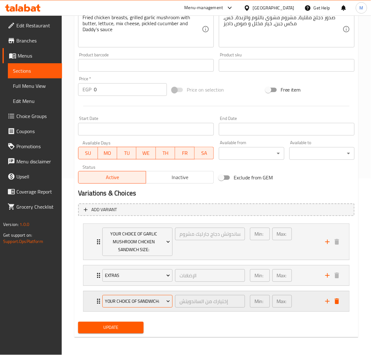
click at [148, 298] on span "Your Choice Of Sandwich:" at bounding box center [137, 302] width 65 height 8
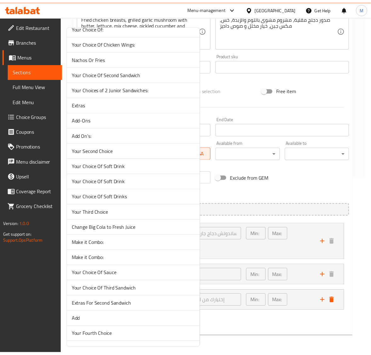
scroll to position [1456, 0]
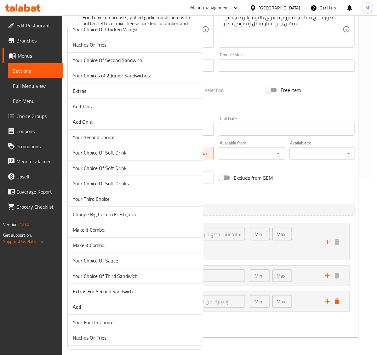
click at [108, 249] on span "Make it Combo:" at bounding box center [135, 245] width 125 height 8
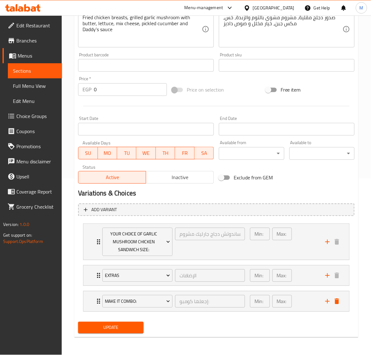
click at [114, 330] on span "Update" at bounding box center [110, 328] width 55 height 8
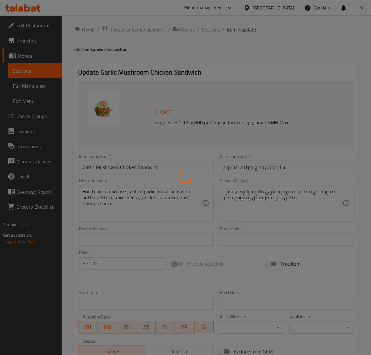
scroll to position [0, 0]
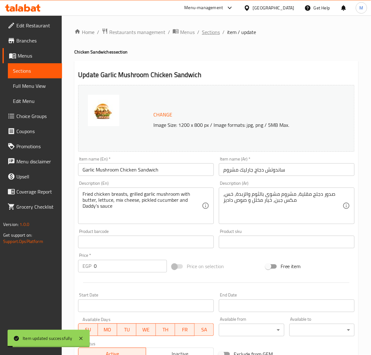
click at [210, 30] on span "Sections" at bounding box center [211, 32] width 18 height 8
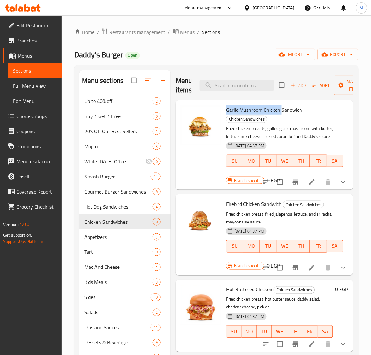
drag, startPoint x: 279, startPoint y: 110, endPoint x: 226, endPoint y: 109, distance: 53.2
click at [226, 109] on span "Garlic Mushroom Chicken Sandwich" at bounding box center [264, 109] width 76 height 9
copy span "Garlic Mushroom Chicken"
click at [309, 266] on icon at bounding box center [312, 268] width 6 height 6
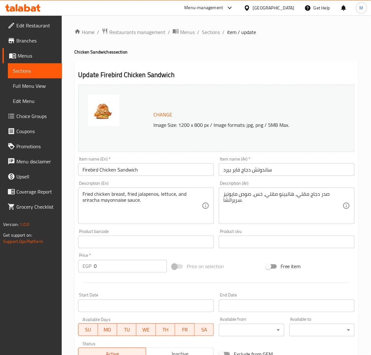
click at [166, 164] on input "Firebird Chicken Sandwich" at bounding box center [146, 169] width 136 height 13
click at [260, 171] on input "ساندوتش دجاج فاير بيرد" at bounding box center [287, 169] width 136 height 13
click at [157, 162] on div "Item name (En)   * Firebird Chicken Sandwich Item name (En) *" at bounding box center [146, 166] width 136 height 19
click at [156, 165] on input "Firebird Chicken Sandwich" at bounding box center [146, 169] width 136 height 13
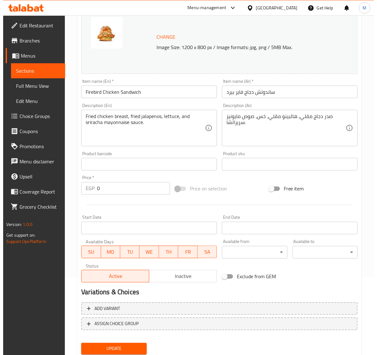
scroll to position [98, 0]
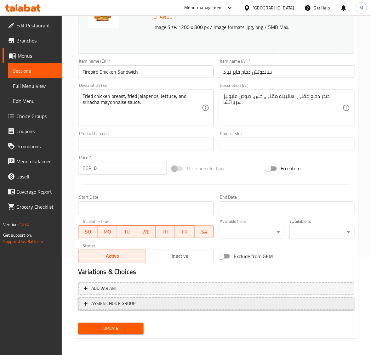
click at [127, 300] on span "ASSIGN CHOICE GROUP" at bounding box center [113, 304] width 44 height 8
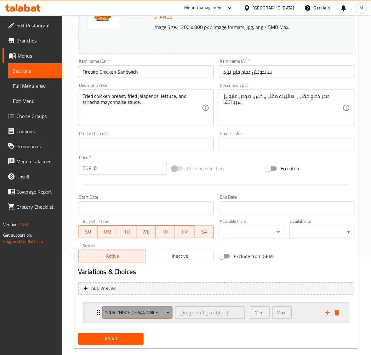
click at [131, 311] on span "Your Choice Of Sandwich:" at bounding box center [137, 313] width 65 height 8
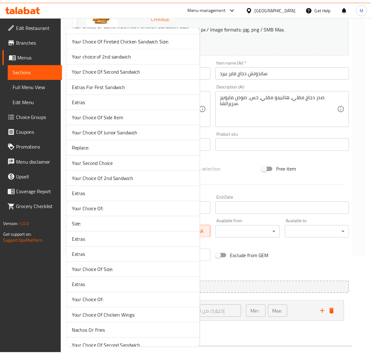
scroll to position [1186, 0]
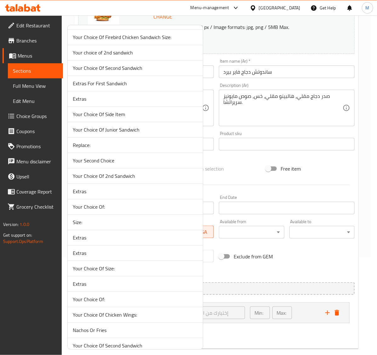
click at [89, 241] on span "Extras" at bounding box center [135, 238] width 125 height 8
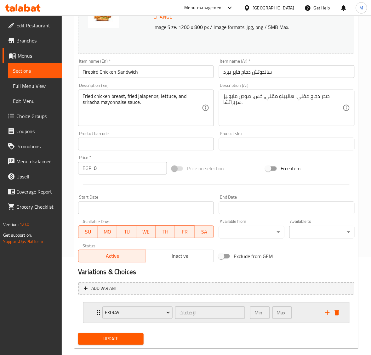
click at [329, 314] on icon "add" at bounding box center [328, 313] width 8 height 8
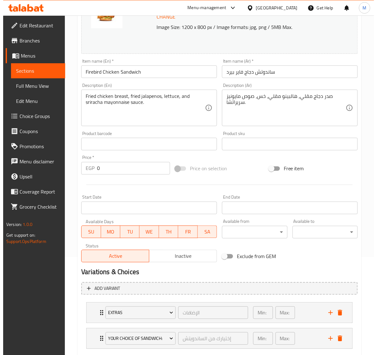
scroll to position [135, 0]
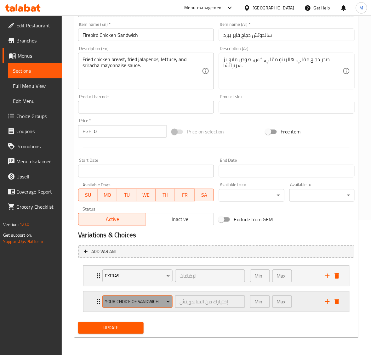
click at [132, 302] on span "Your Choice Of Sandwich:" at bounding box center [137, 302] width 65 height 8
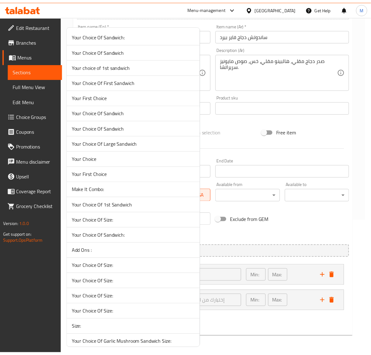
scroll to position [1039, 0]
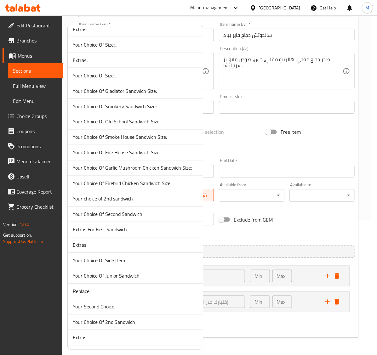
click at [146, 187] on span "Your Choice Of Firebird Chicken Sandwich Size:" at bounding box center [135, 184] width 125 height 8
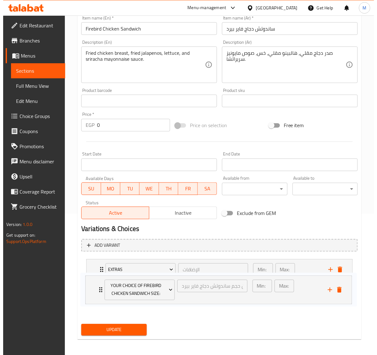
scroll to position [143, 0]
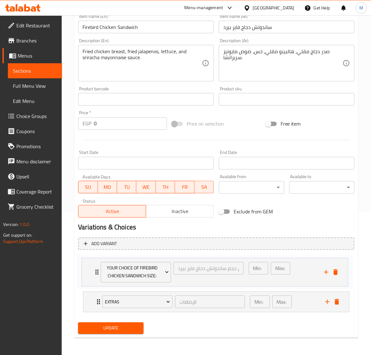
drag, startPoint x: 98, startPoint y: 305, endPoint x: 96, endPoint y: 268, distance: 36.2
click at [96, 268] on div "Extras الإضافات ​ Min: 0 ​ Max: 7 ​ Extra Smash Patty (ID: 1650530234) 25 EGP N…" at bounding box center [216, 285] width 276 height 60
click at [326, 301] on icon "add" at bounding box center [328, 302] width 8 height 8
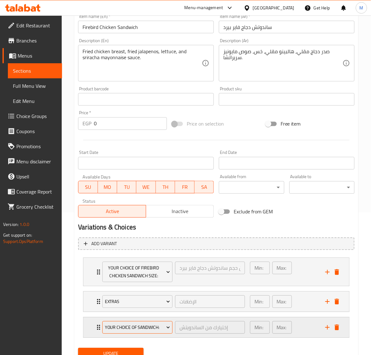
click at [148, 327] on span "Your Choice Of Sandwich:" at bounding box center [137, 328] width 65 height 8
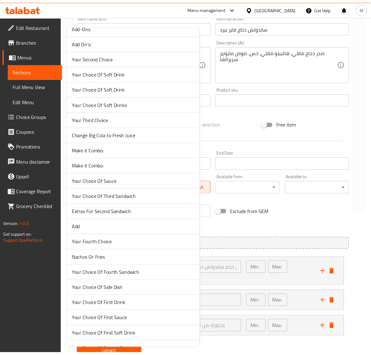
scroll to position [1553, 0]
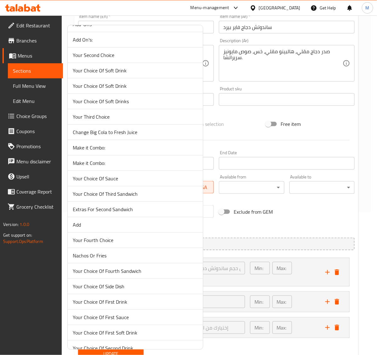
click at [112, 167] on span "Make it Combo:" at bounding box center [135, 163] width 125 height 8
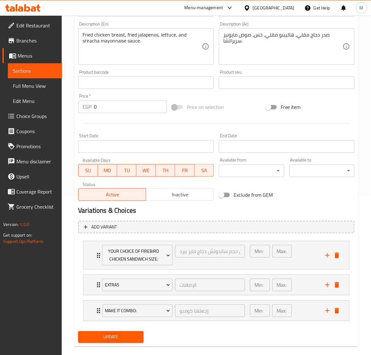
scroll to position [169, 0]
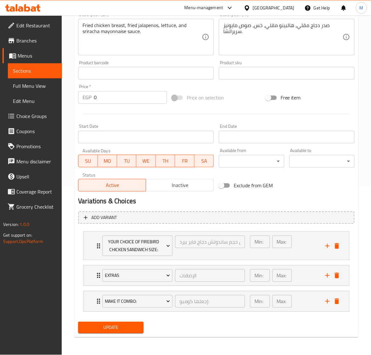
click at [127, 326] on span "Update" at bounding box center [110, 328] width 55 height 8
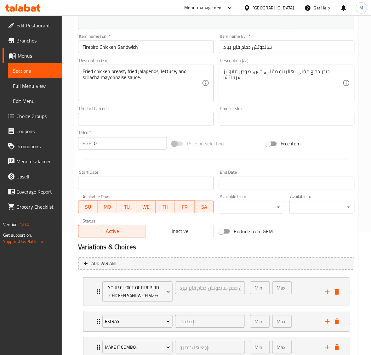
scroll to position [0, 0]
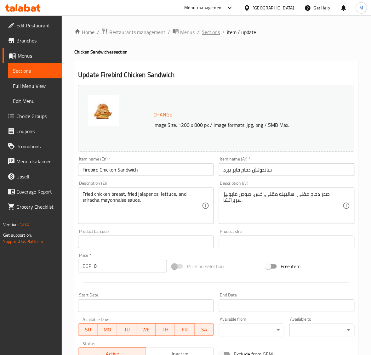
click at [212, 32] on span "Sections" at bounding box center [211, 32] width 18 height 8
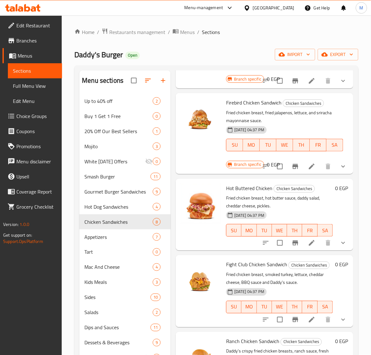
scroll to position [118, 0]
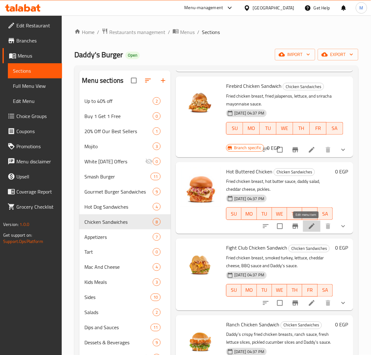
click at [308, 225] on icon at bounding box center [312, 227] width 8 height 8
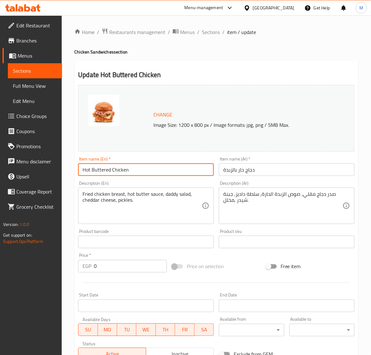
click at [160, 166] on input "Hot Buttered Chicken" at bounding box center [146, 169] width 136 height 13
click at [230, 173] on input "دجاج حار بالزبدة" at bounding box center [287, 169] width 136 height 13
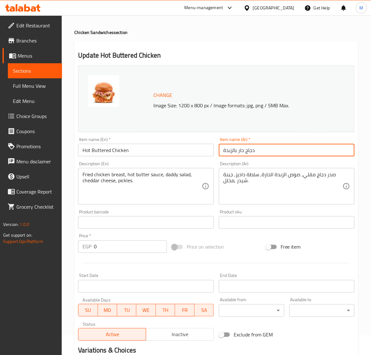
scroll to position [19, 0]
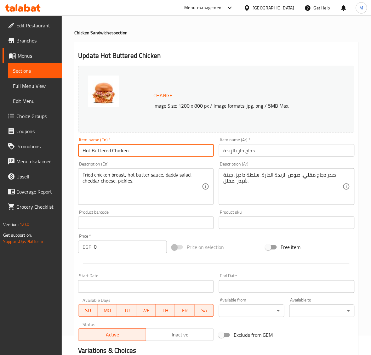
click at [144, 149] on input "Hot Buttered Chicken" at bounding box center [146, 150] width 136 height 13
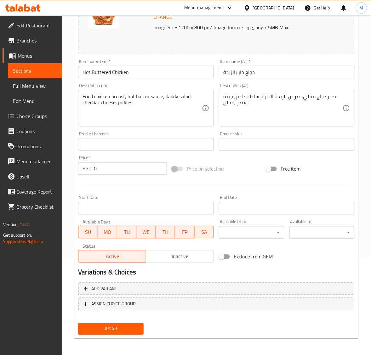
scroll to position [98, 0]
click at [101, 307] on button "ASSIGN CHOICE GROUP" at bounding box center [216, 303] width 276 height 13
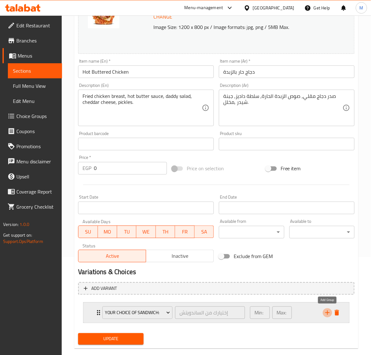
click at [326, 311] on icon "add" at bounding box center [328, 313] width 8 height 8
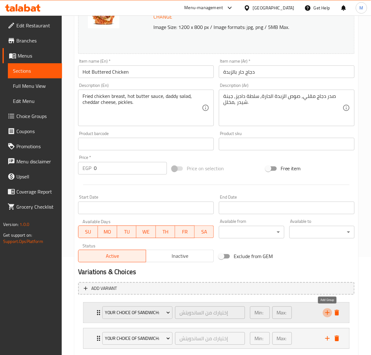
click at [325, 311] on icon "add" at bounding box center [328, 313] width 8 height 8
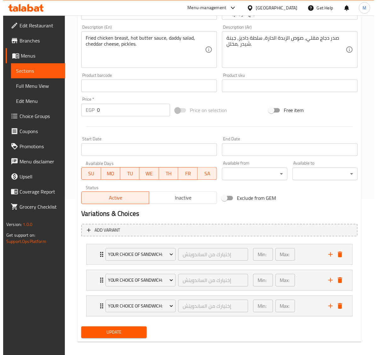
scroll to position [161, 0]
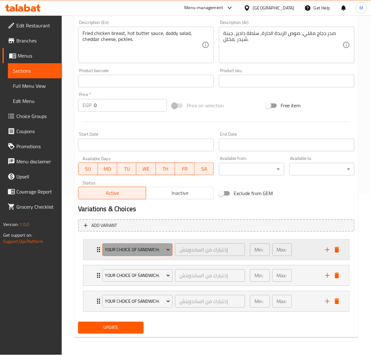
click at [142, 250] on span "Your Choice Of Sandwich:" at bounding box center [137, 250] width 65 height 8
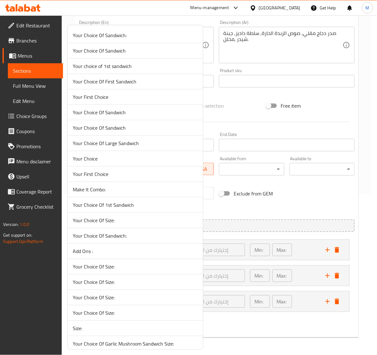
scroll to position [1055, 0]
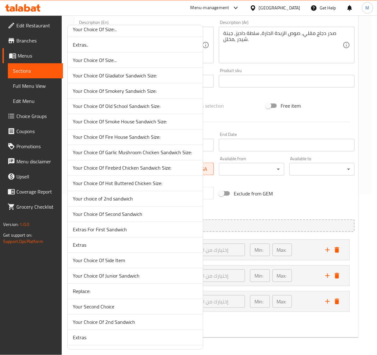
click at [132, 186] on span "Your Choice Of Hot Buttered Chicken Size:" at bounding box center [135, 184] width 125 height 8
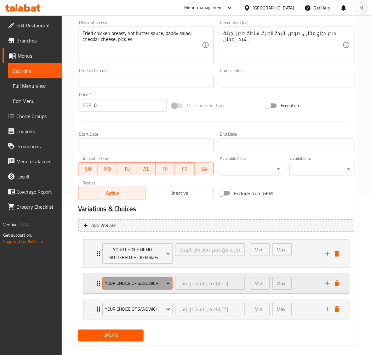
click at [146, 286] on span "Your Choice Of Sandwich:" at bounding box center [137, 284] width 65 height 8
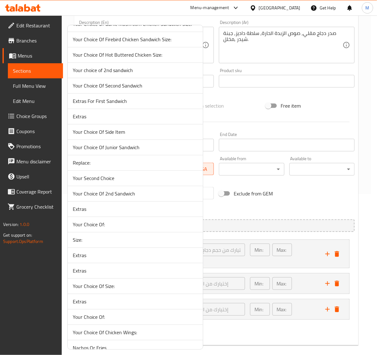
scroll to position [1201, 0]
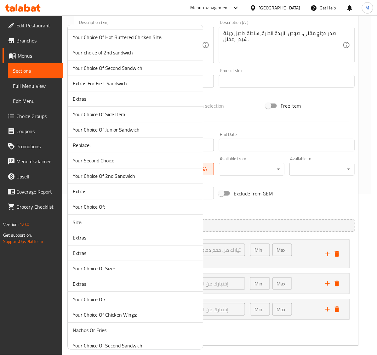
click at [115, 241] on span "Extras" at bounding box center [135, 238] width 125 height 8
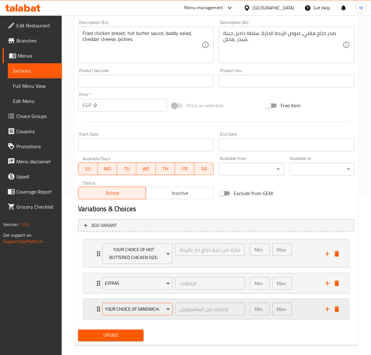
click at [147, 304] on button "Your Choice Of Sandwich:" at bounding box center [137, 309] width 70 height 13
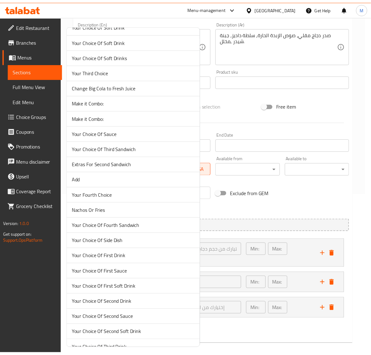
scroll to position [1611, 0]
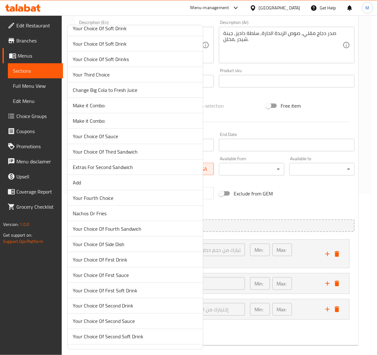
click at [130, 125] on span "Make it Combo:" at bounding box center [135, 121] width 125 height 8
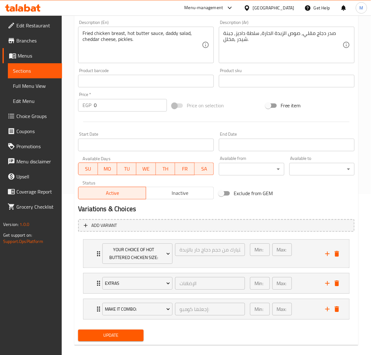
click at [130, 336] on span "Update" at bounding box center [110, 336] width 55 height 8
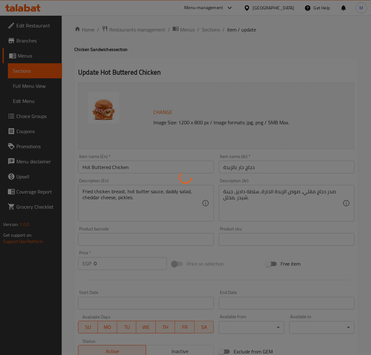
scroll to position [0, 0]
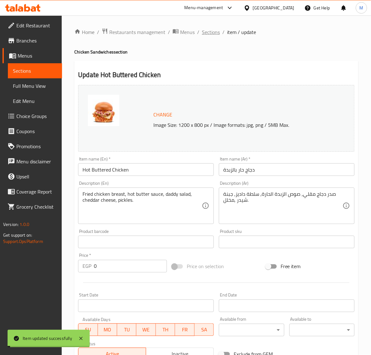
click at [210, 31] on span "Sections" at bounding box center [211, 32] width 18 height 8
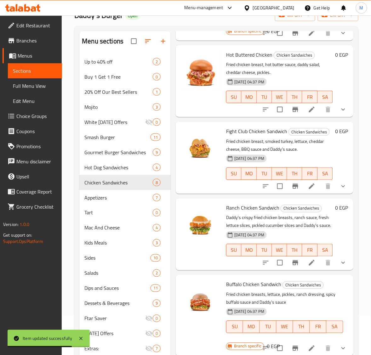
scroll to position [197, 0]
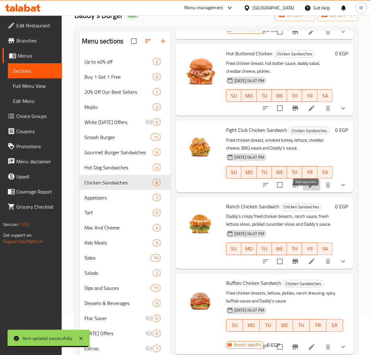
click at [308, 189] on icon at bounding box center [312, 185] width 8 height 8
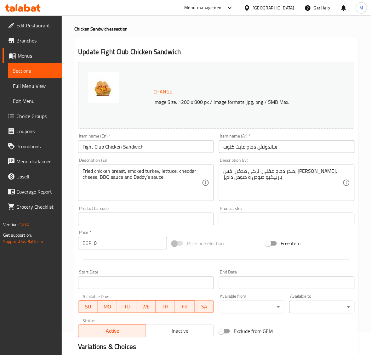
scroll to position [19, 0]
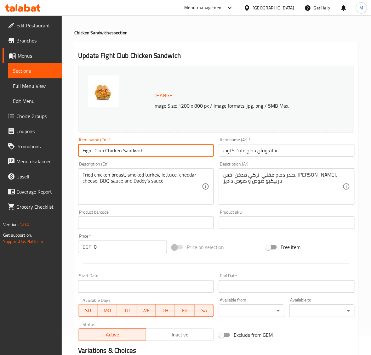
click at [153, 149] on input "Fight Club Chicken Sandwich" at bounding box center [146, 150] width 136 height 13
click at [275, 150] on input "ساندوتش دجاج فايت كلوب" at bounding box center [287, 150] width 136 height 13
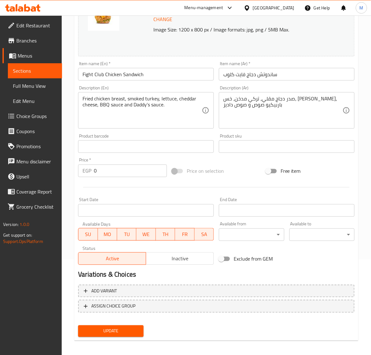
scroll to position [98, 0]
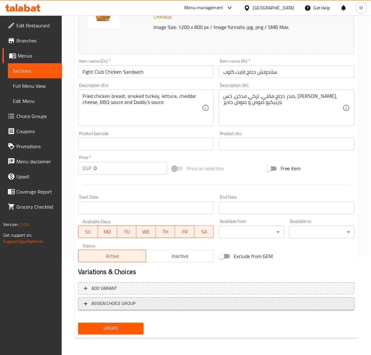
click at [157, 300] on span "ASSIGN CHOICE GROUP" at bounding box center [216, 304] width 265 height 8
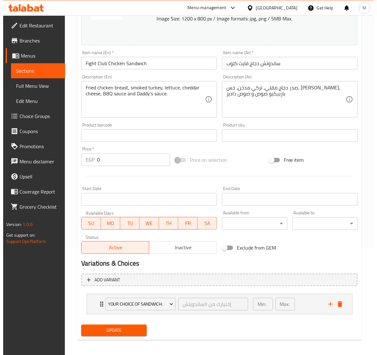
scroll to position [109, 0]
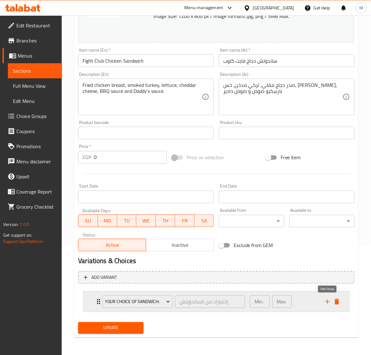
click at [327, 301] on icon "add" at bounding box center [327, 302] width 4 height 4
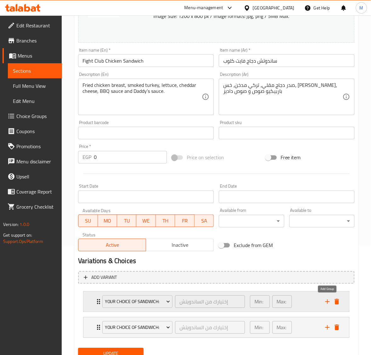
click at [327, 301] on icon "add" at bounding box center [327, 302] width 4 height 4
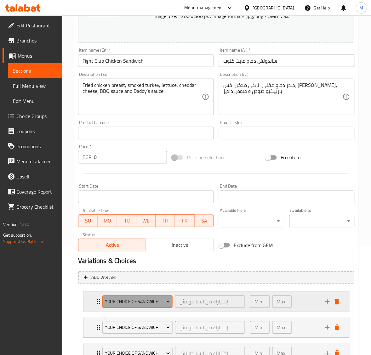
click at [141, 304] on span "Your Choice Of Sandwich:" at bounding box center [137, 302] width 65 height 8
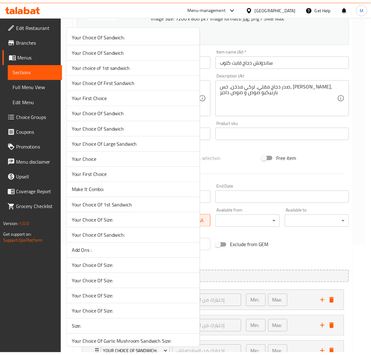
scroll to position [1070, 0]
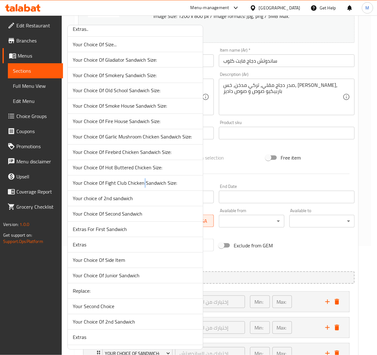
click at [143, 187] on span "Your Choice Of Fight Club Chicken Sandwich Size:" at bounding box center [135, 183] width 125 height 8
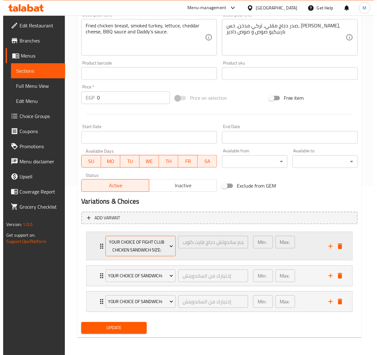
scroll to position [169, 0]
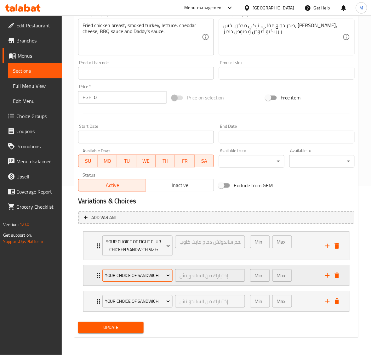
click at [127, 272] on span "Your Choice Of Sandwich:" at bounding box center [137, 276] width 65 height 8
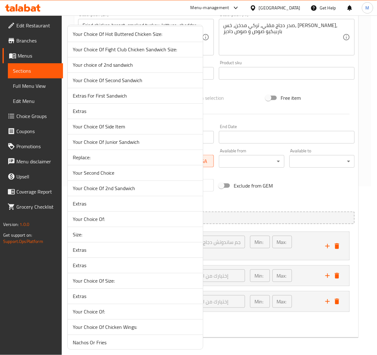
scroll to position [1243, 0]
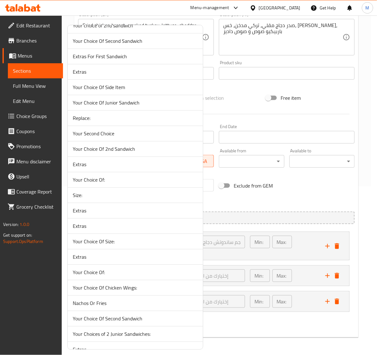
click at [87, 214] on span "Extras" at bounding box center [135, 211] width 125 height 8
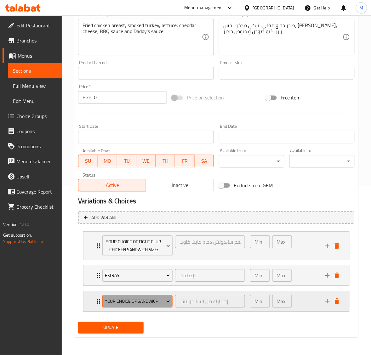
click at [139, 300] on span "Your Choice Of Sandwich:" at bounding box center [137, 302] width 65 height 8
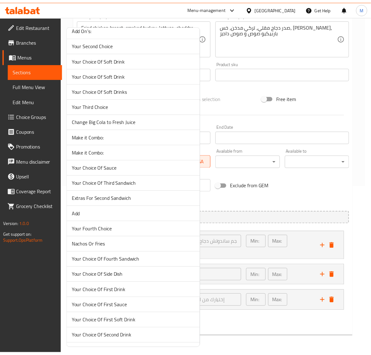
scroll to position [1590, 0]
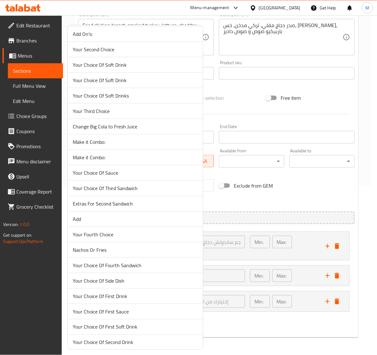
click at [99, 161] on span "Make it Combo:" at bounding box center [135, 158] width 125 height 8
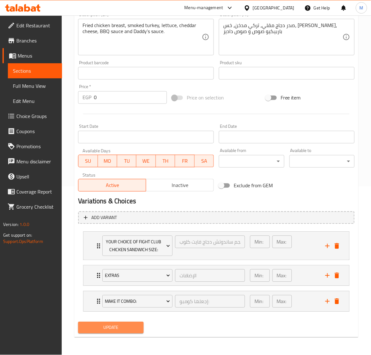
click at [116, 328] on span "Update" at bounding box center [110, 328] width 55 height 8
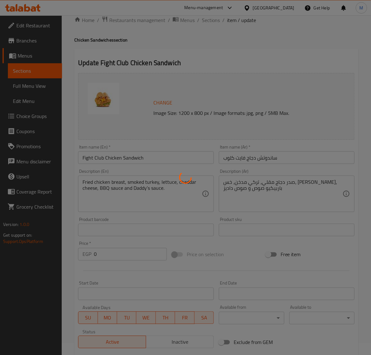
scroll to position [0, 0]
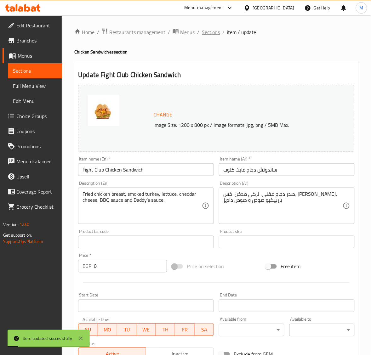
click at [210, 31] on span "Sections" at bounding box center [211, 32] width 18 height 8
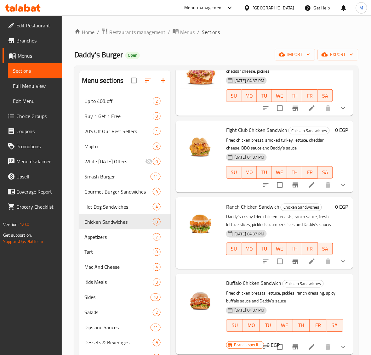
scroll to position [275, 0]
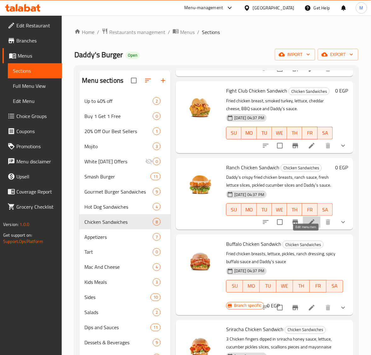
click at [309, 225] on icon at bounding box center [312, 222] width 6 height 6
